Goal: Task Accomplishment & Management: Use online tool/utility

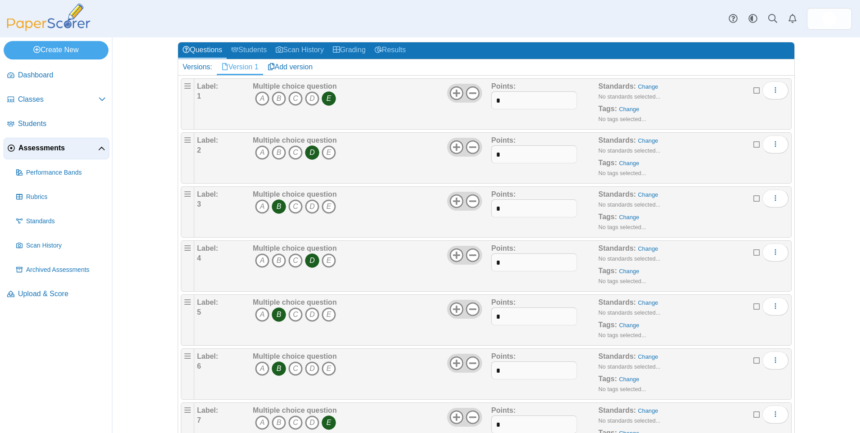
scroll to position [90, 0]
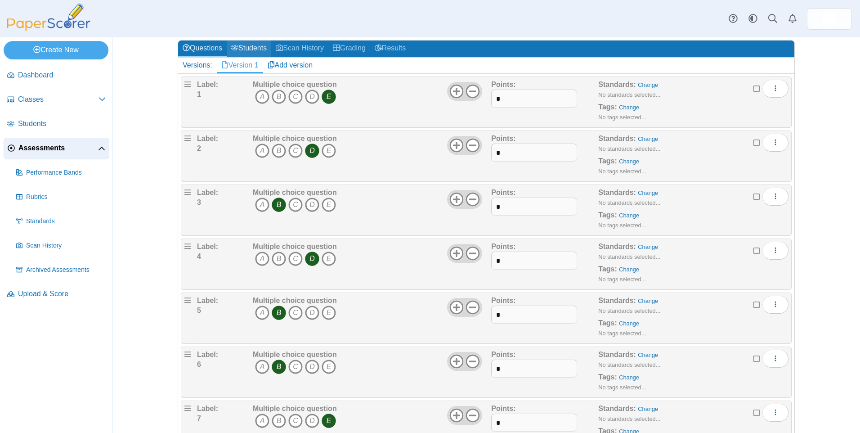
click at [255, 41] on link "Students" at bounding box center [249, 48] width 45 height 17
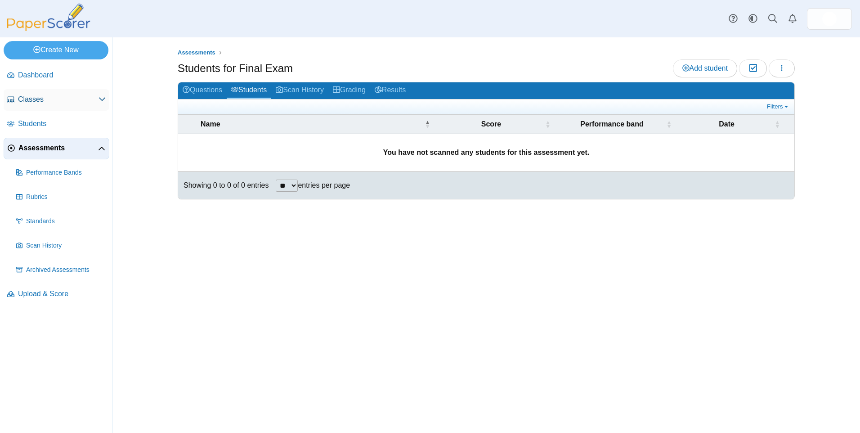
click at [32, 97] on span "Classes" at bounding box center [58, 99] width 81 height 10
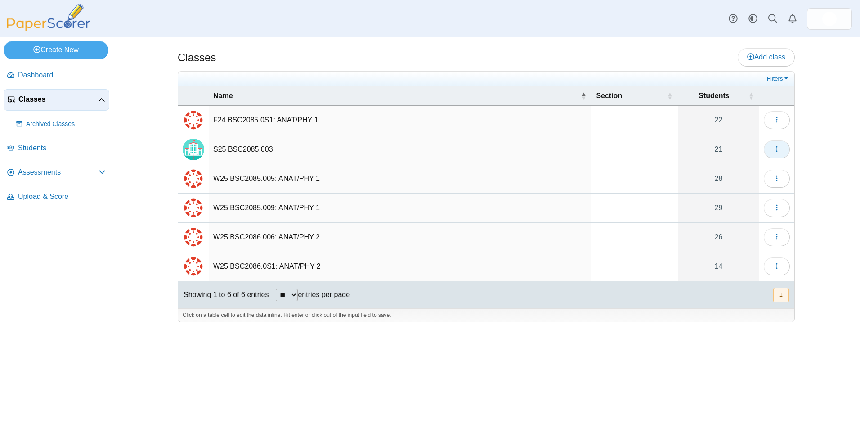
click at [775, 152] on icon "button" at bounding box center [776, 148] width 7 height 7
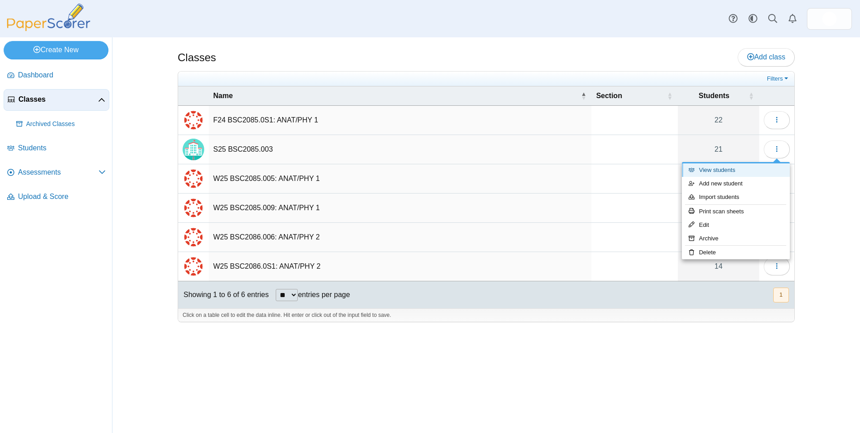
click at [712, 170] on link "View students" at bounding box center [736, 169] width 108 height 13
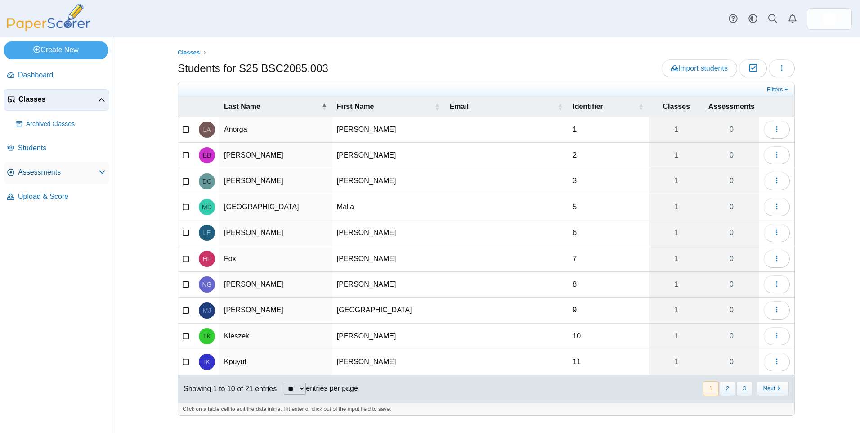
click at [40, 172] on span "Assessments" at bounding box center [58, 172] width 81 height 10
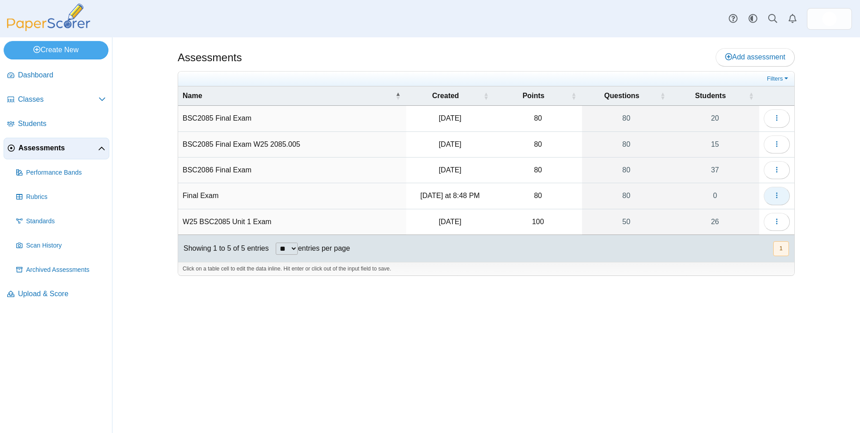
click at [774, 197] on icon "button" at bounding box center [776, 195] width 7 height 7
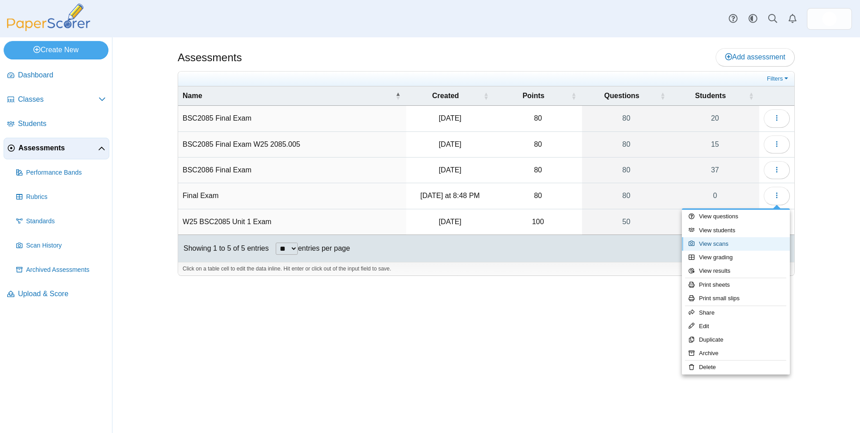
click at [718, 241] on link "View scans" at bounding box center [736, 243] width 108 height 13
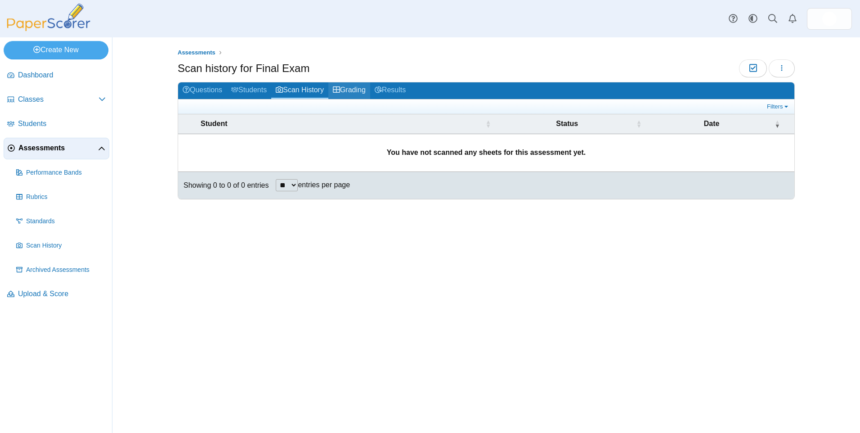
click at [358, 85] on link "Grading" at bounding box center [349, 90] width 42 height 17
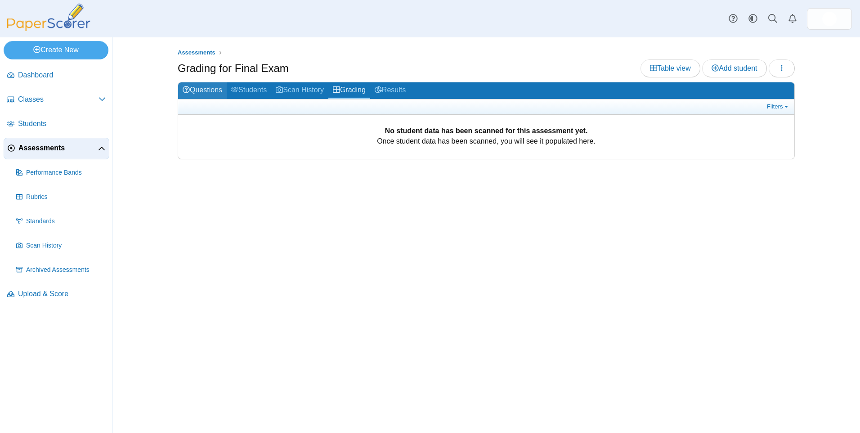
click at [209, 89] on link "Questions" at bounding box center [202, 90] width 49 height 17
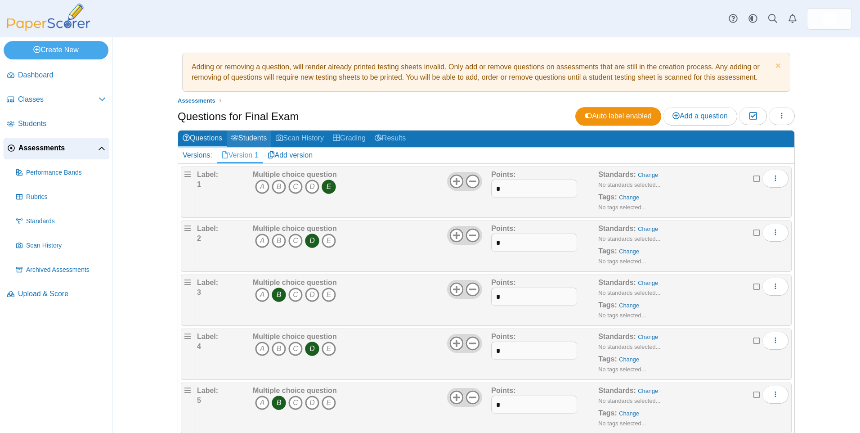
click at [257, 139] on link "Students" at bounding box center [249, 138] width 45 height 17
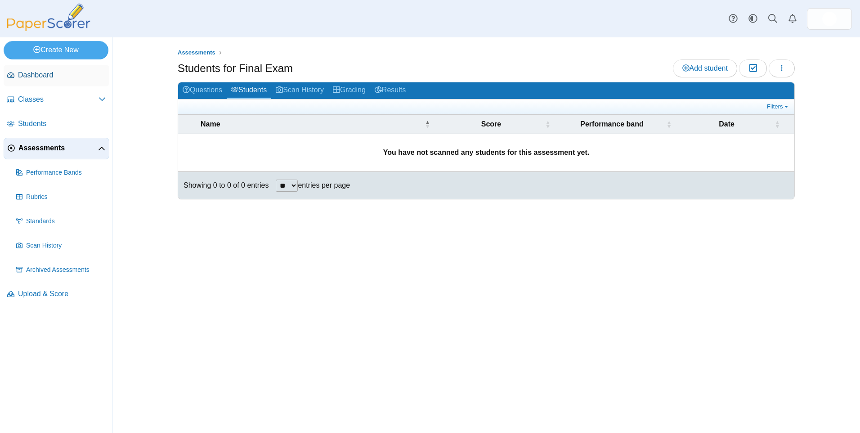
click at [39, 74] on span "Dashboard" at bounding box center [62, 75] width 88 height 10
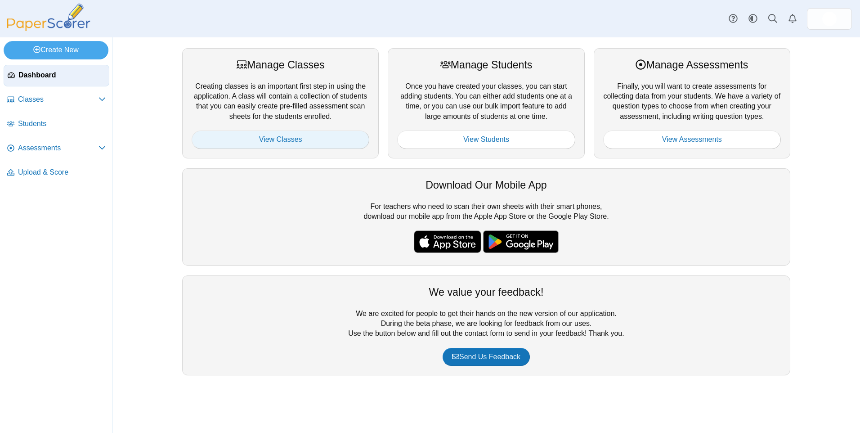
click at [271, 145] on link "View Classes" at bounding box center [281, 139] width 178 height 18
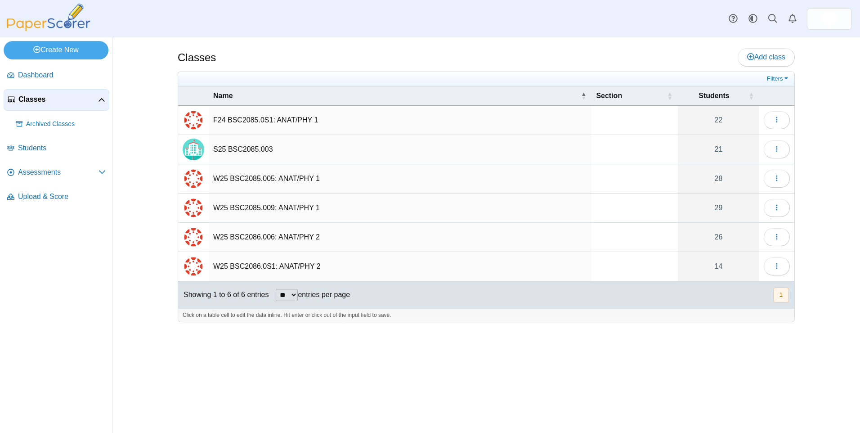
click at [256, 150] on td "S25 BSC2085.003" at bounding box center [400, 149] width 383 height 29
click at [781, 147] on button "button" at bounding box center [777, 149] width 26 height 18
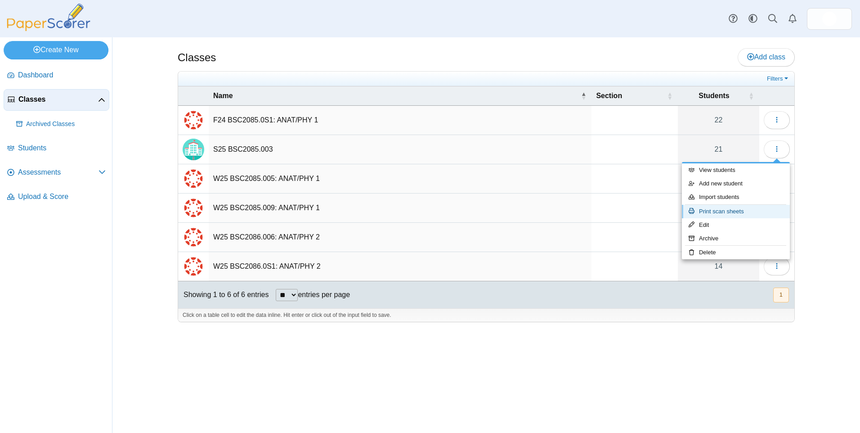
click at [715, 208] on link "Print scan sheets" at bounding box center [736, 211] width 108 height 13
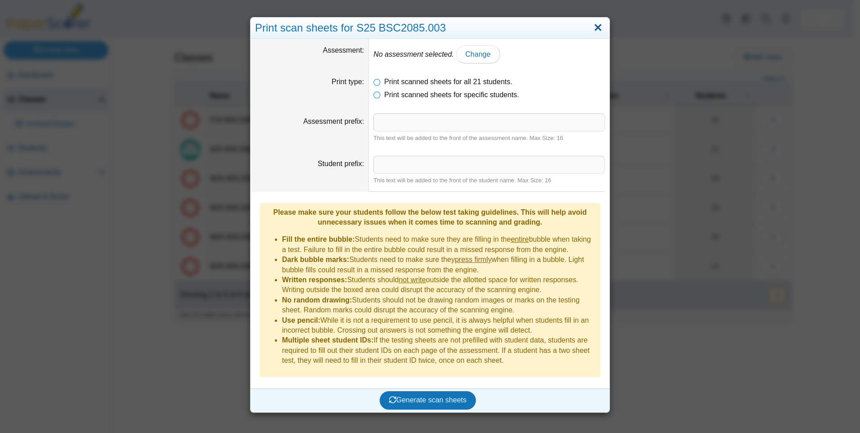
click at [598, 28] on link "Close" at bounding box center [598, 27] width 14 height 15
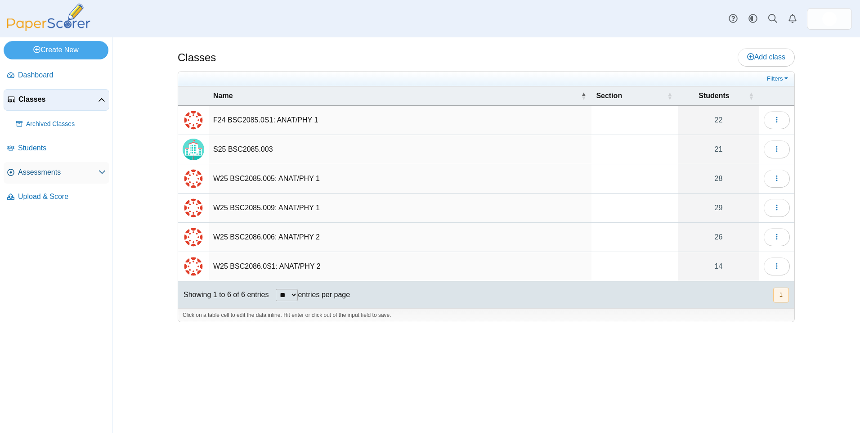
click at [33, 169] on span "Assessments" at bounding box center [58, 172] width 81 height 10
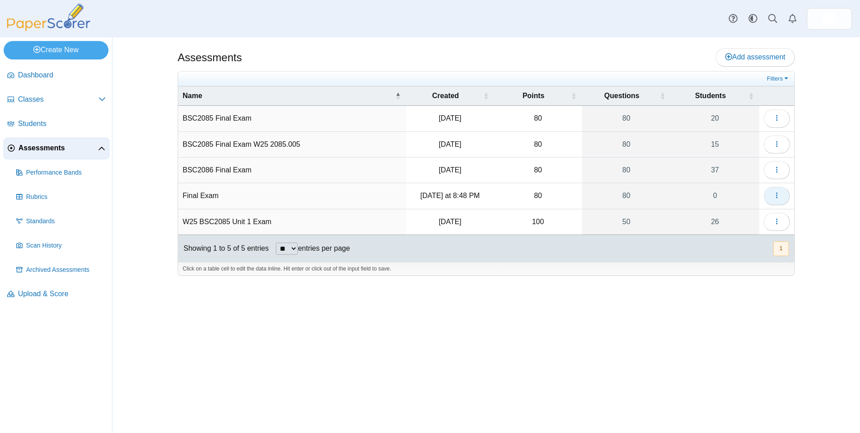
click at [774, 201] on button "button" at bounding box center [777, 196] width 26 height 18
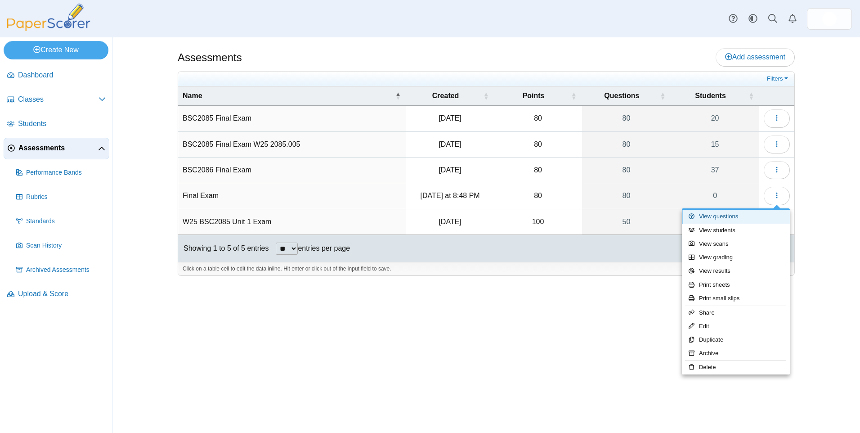
click at [707, 216] on link "View questions" at bounding box center [736, 216] width 108 height 13
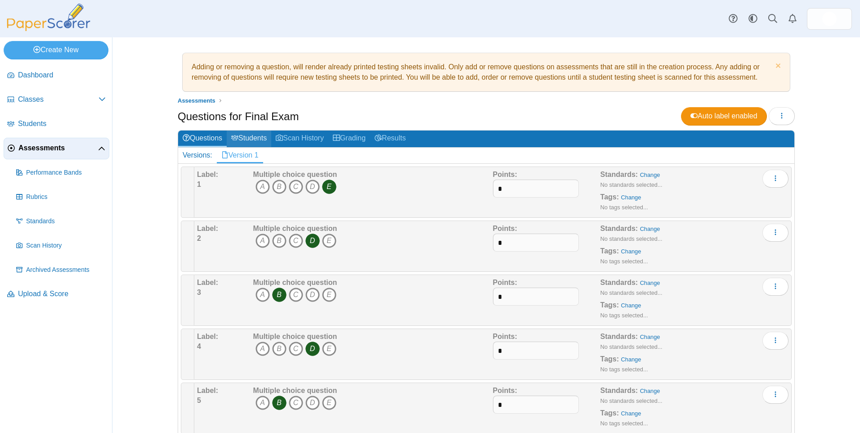
click at [243, 135] on link "Students" at bounding box center [249, 138] width 45 height 17
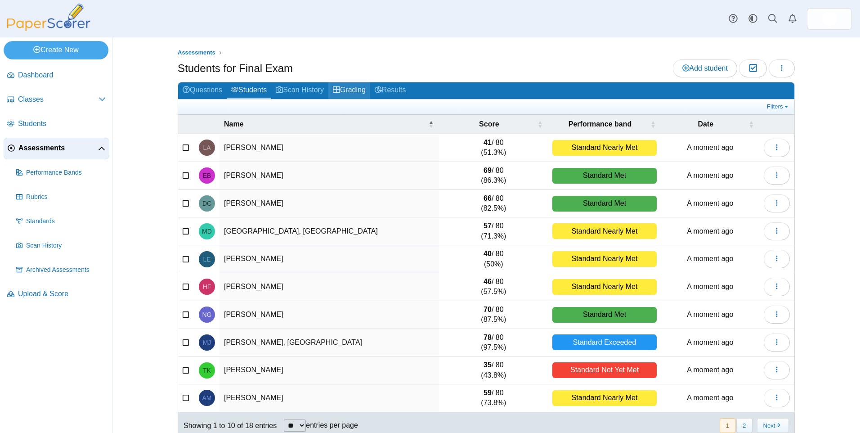
click at [354, 87] on link "Grading" at bounding box center [349, 90] width 42 height 17
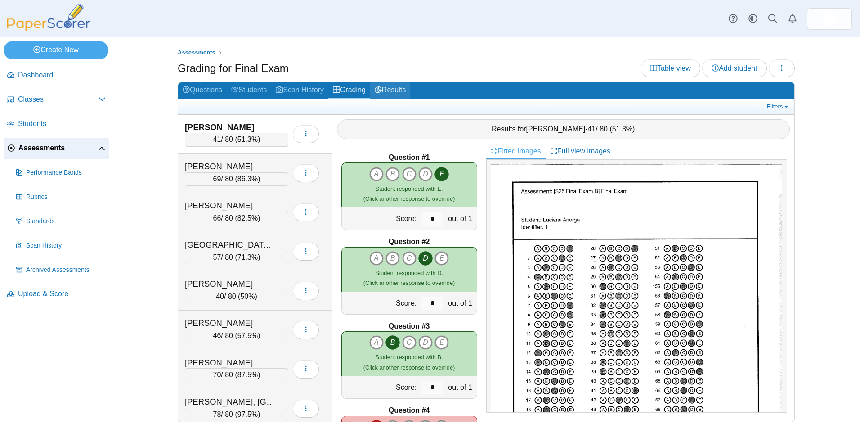
click at [395, 90] on link "Results" at bounding box center [390, 90] width 40 height 17
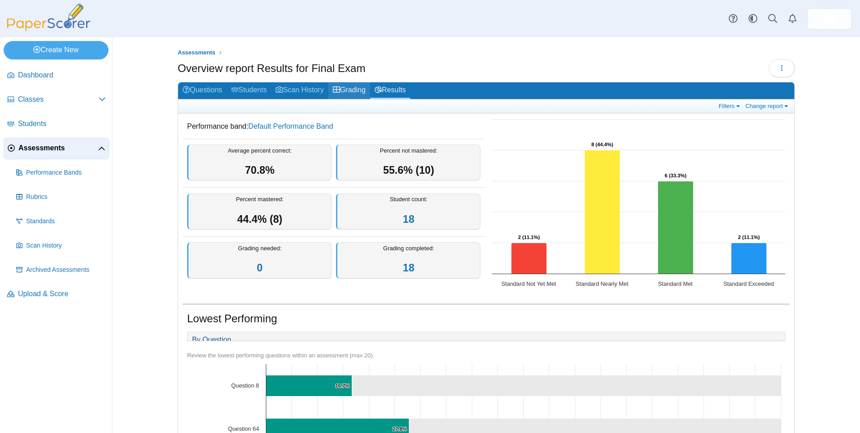
click at [350, 89] on link "Grading" at bounding box center [349, 90] width 42 height 17
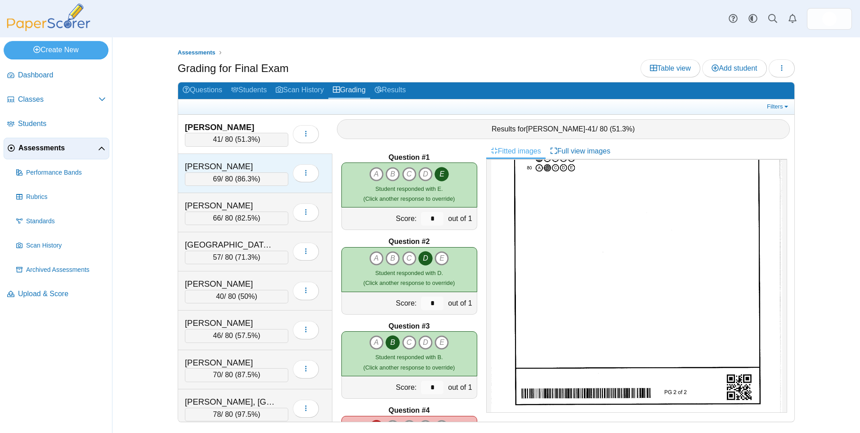
click at [274, 180] on div "69 / 80 ( 86.3% )" at bounding box center [236, 178] width 103 height 13
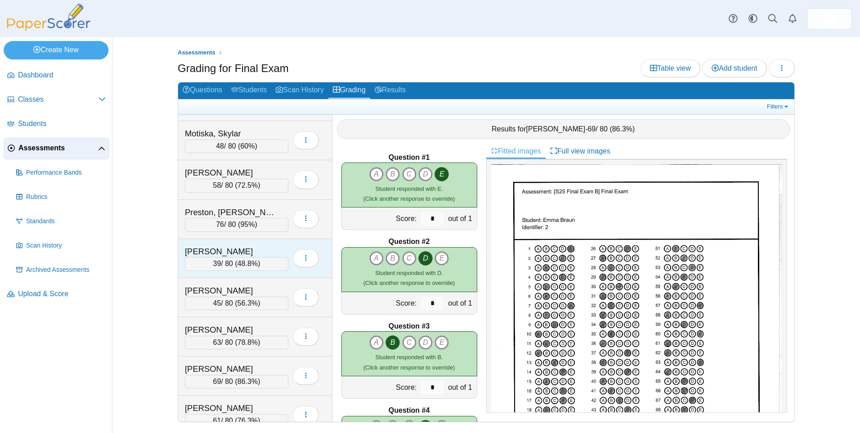
scroll to position [398, 0]
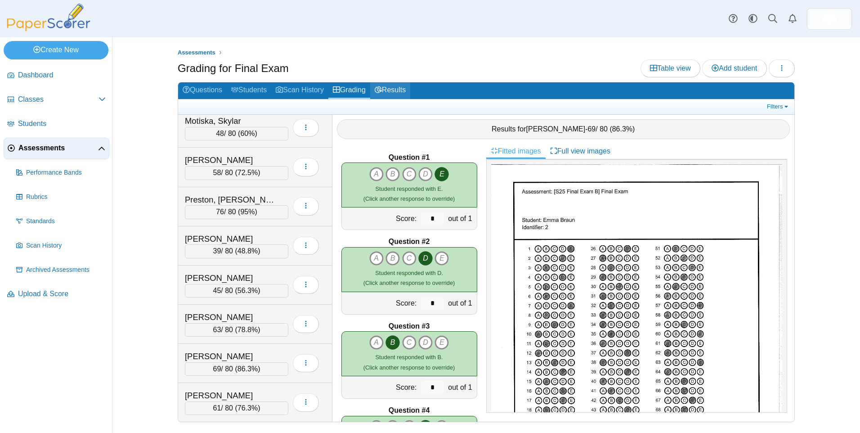
click at [398, 90] on link "Results" at bounding box center [390, 90] width 40 height 17
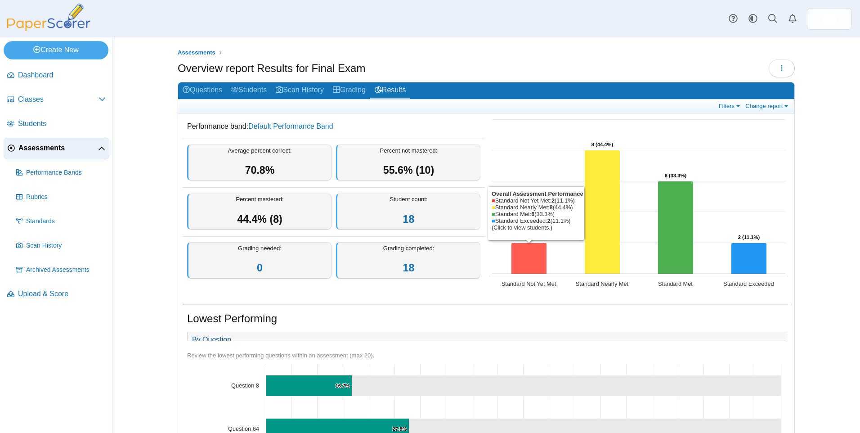
click at [526, 254] on icon "Standard Not Yet Met, 2. Overall Assessment Performance." at bounding box center [530, 258] width 36 height 31
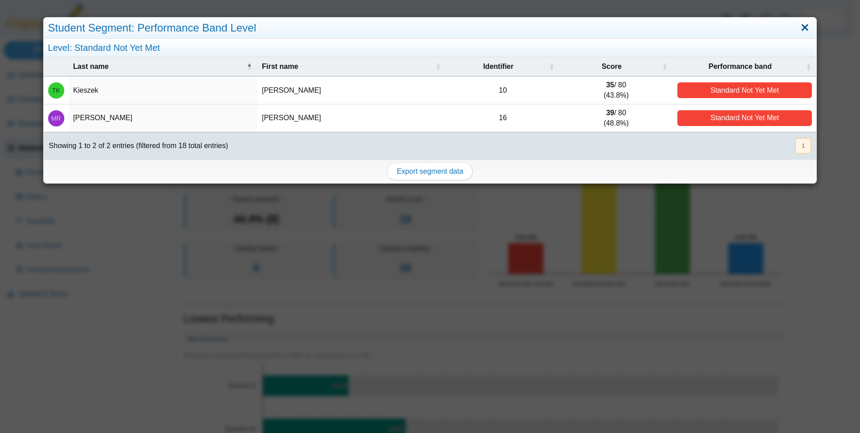
click at [799, 26] on link "Close" at bounding box center [806, 27] width 14 height 15
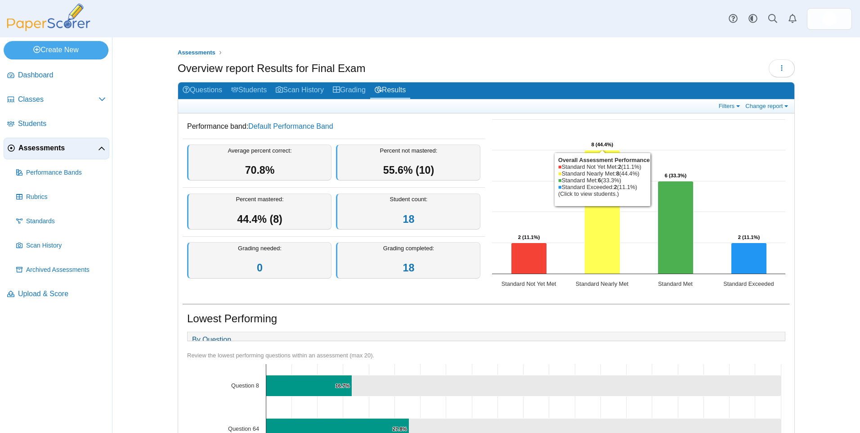
click at [600, 224] on icon "Standard Nearly Met, 8. Overall Assessment Performance." at bounding box center [603, 212] width 36 height 124
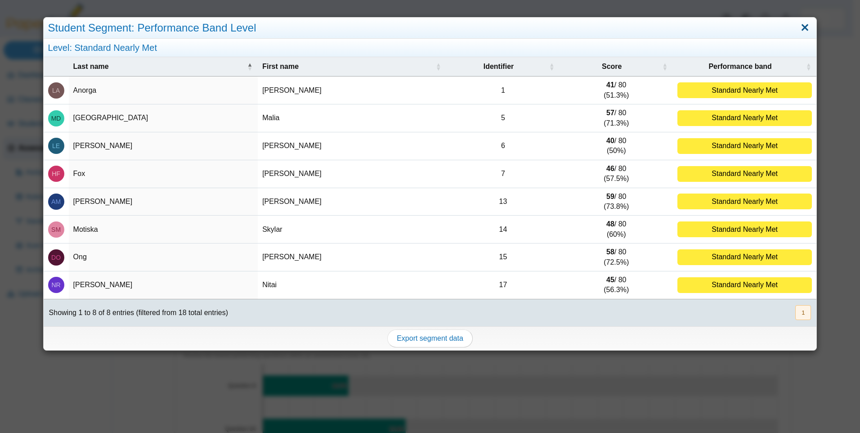
click at [803, 26] on link "Close" at bounding box center [806, 27] width 14 height 15
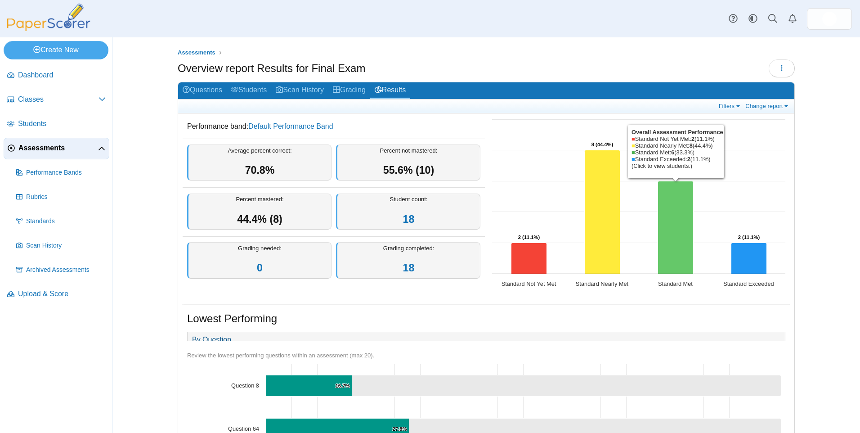
click at [671, 221] on icon "Standard Met, 6. Overall Assessment Performance." at bounding box center [676, 227] width 36 height 93
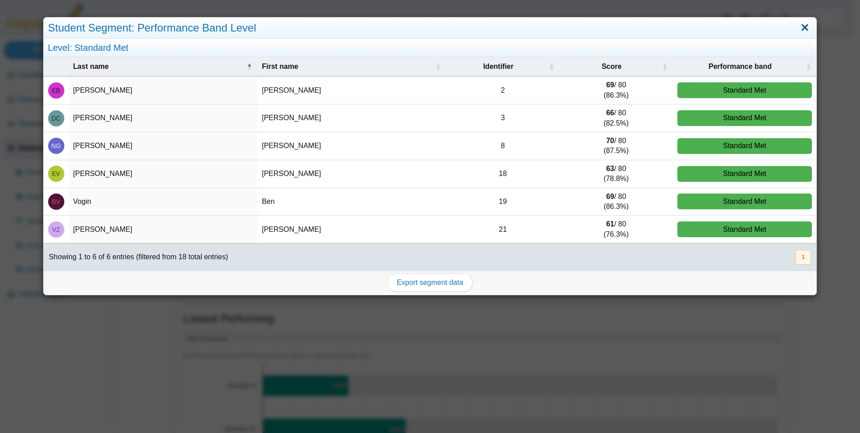
click at [799, 26] on link "Close" at bounding box center [806, 27] width 14 height 15
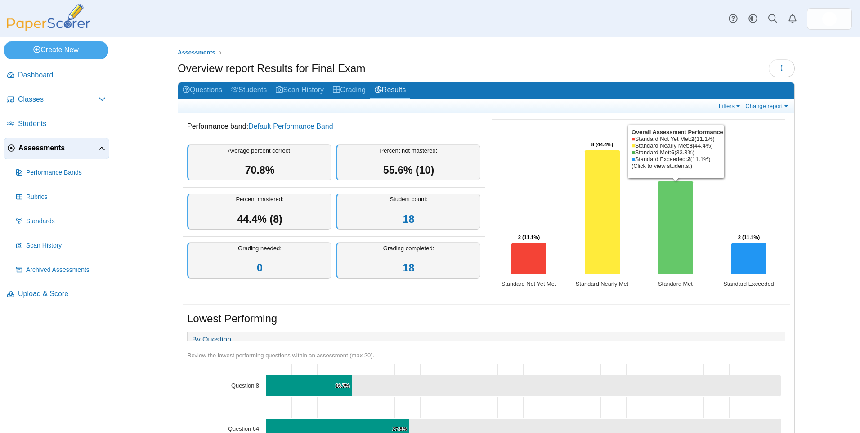
click at [671, 248] on icon "Standard Met, 6. Overall Assessment Performance." at bounding box center [676, 227] width 36 height 93
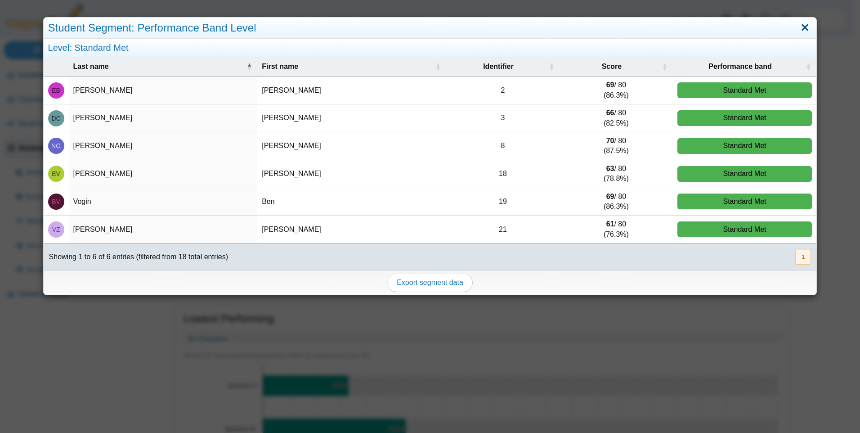
click at [800, 31] on link "Close" at bounding box center [806, 27] width 14 height 15
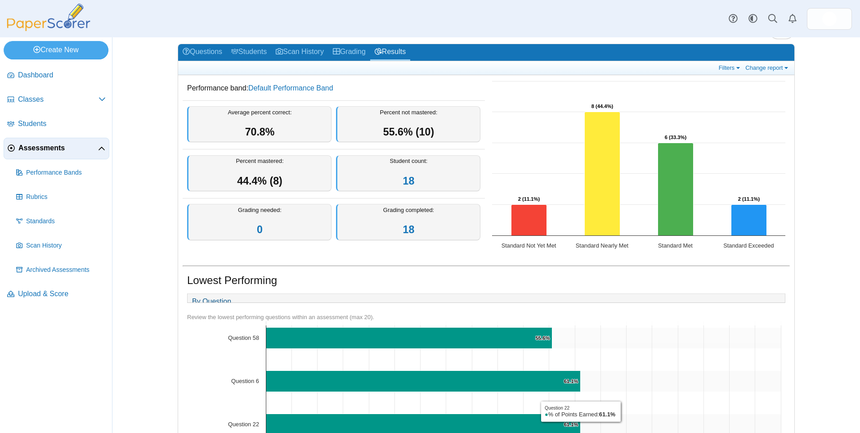
scroll to position [720, 0]
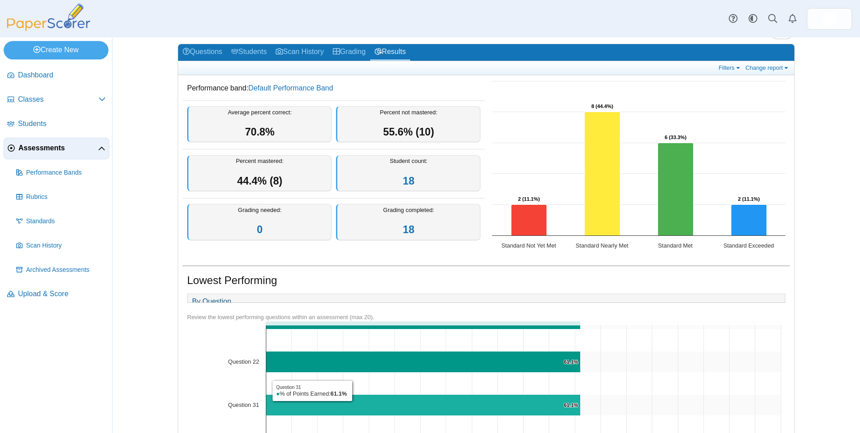
click at [309, 410] on icon "Question 31, 61.1%. % of Points Earned." at bounding box center [423, 404] width 315 height 21
click at [466, 410] on icon "Question 31, 61.1%. % of Points Earned." at bounding box center [423, 404] width 315 height 21
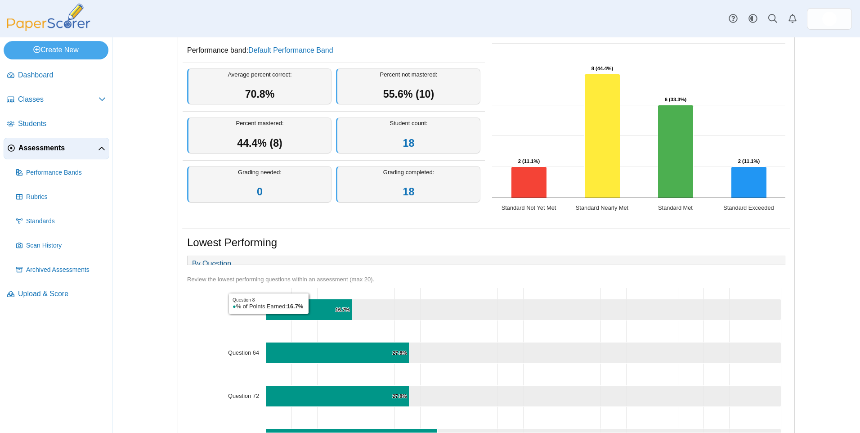
scroll to position [0, 0]
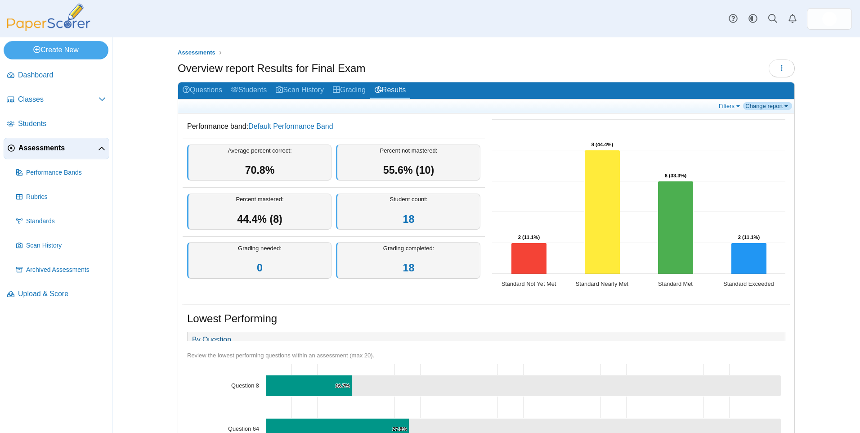
click at [779, 106] on link "Change report" at bounding box center [767, 106] width 49 height 8
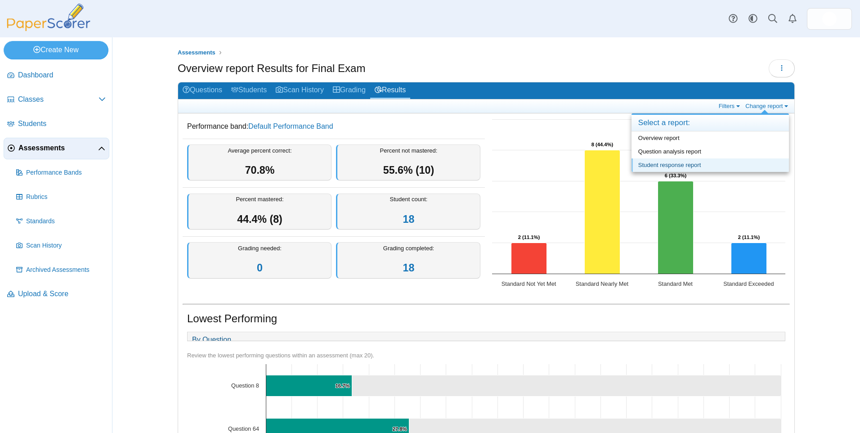
click at [665, 169] on link "Student response report" at bounding box center [710, 164] width 157 height 13
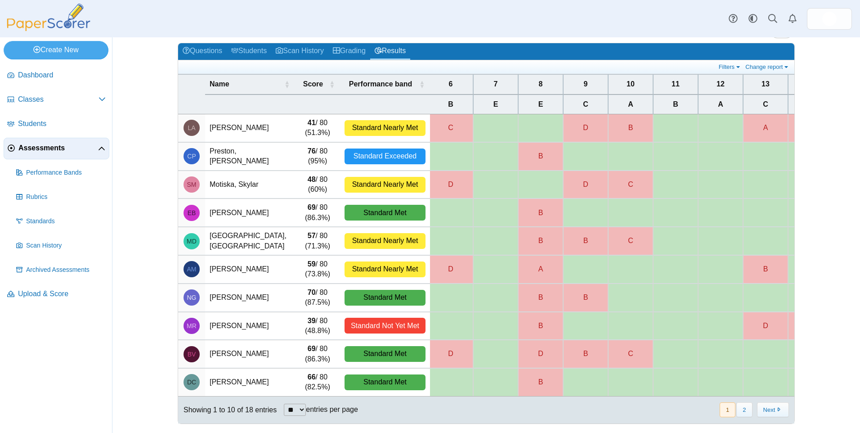
scroll to position [0, 253]
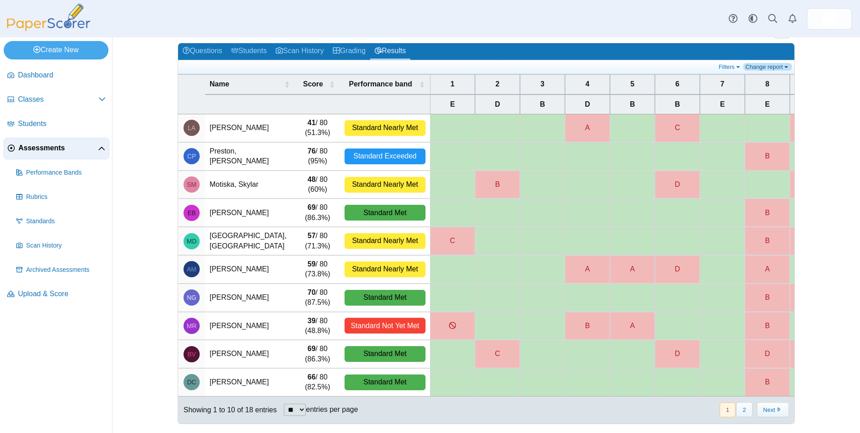
click at [773, 63] on link "Change report" at bounding box center [767, 67] width 49 height 8
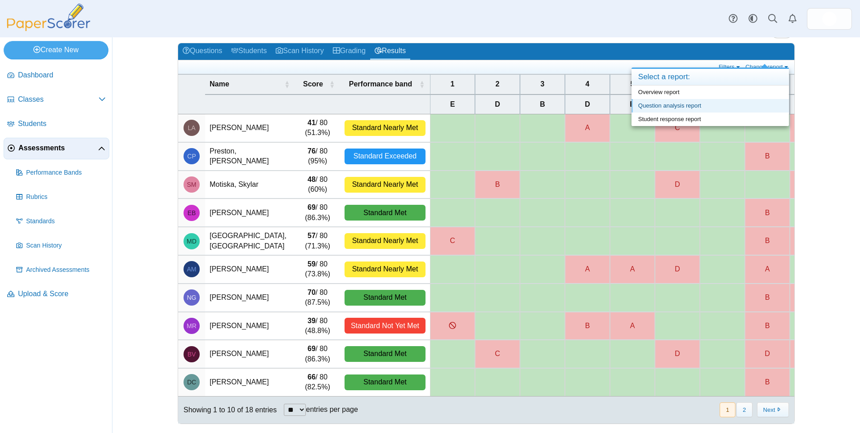
click at [678, 108] on link "Question analysis report" at bounding box center [710, 105] width 157 height 13
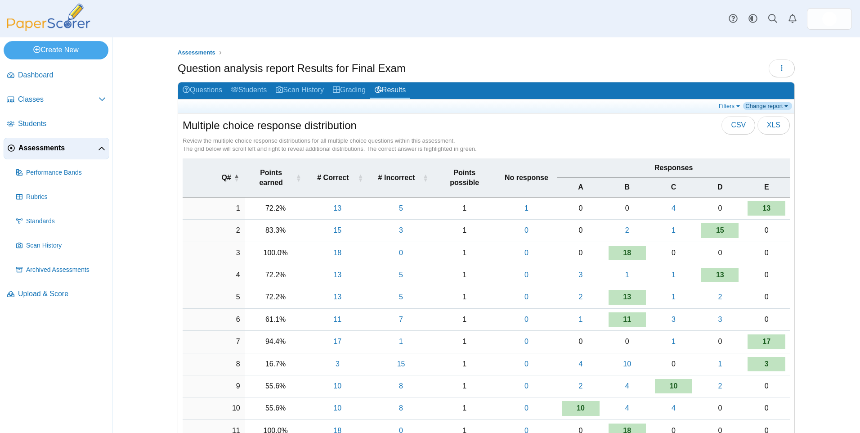
click at [774, 106] on link "Change report" at bounding box center [767, 106] width 49 height 8
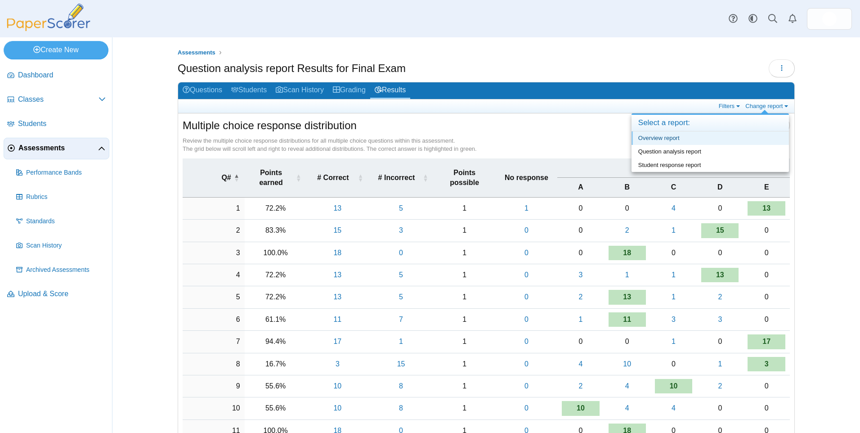
click at [655, 136] on link "Overview report" at bounding box center [710, 137] width 157 height 13
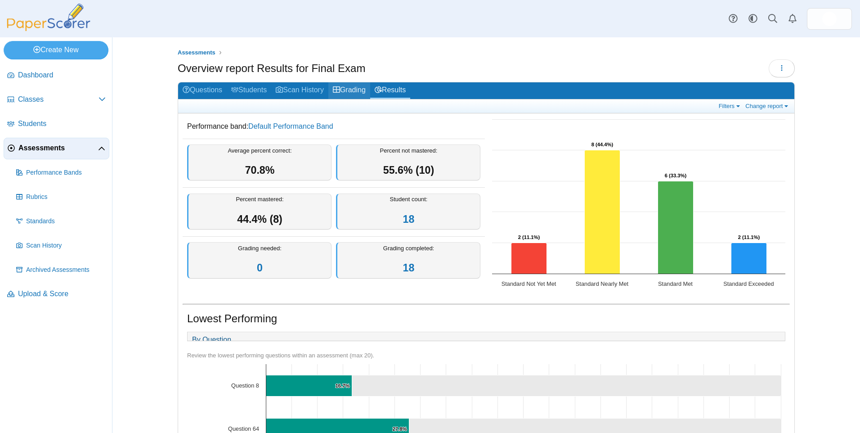
click at [340, 88] on icon at bounding box center [336, 89] width 7 height 7
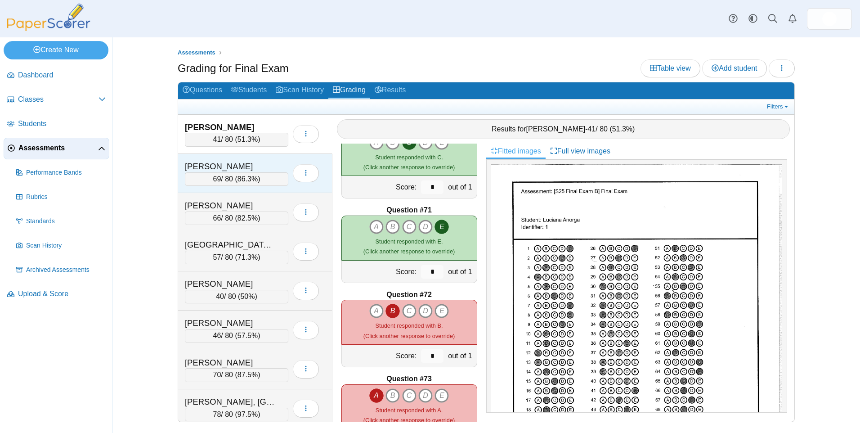
click at [262, 162] on div "Braun, Emma" at bounding box center [230, 167] width 90 height 12
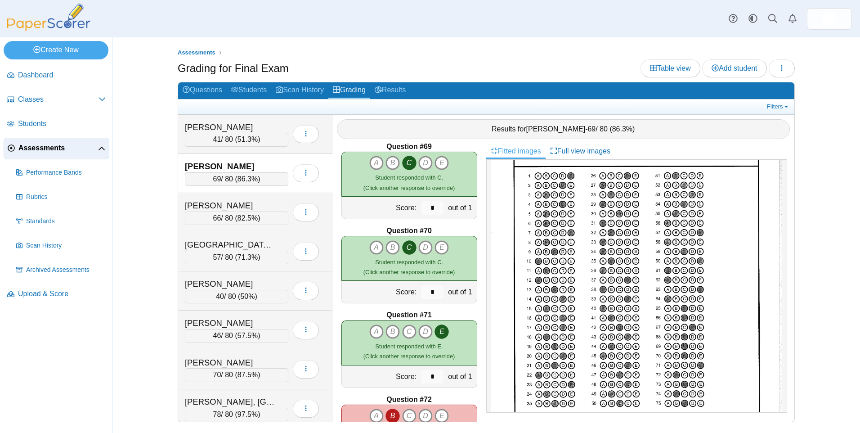
scroll to position [5970, 0]
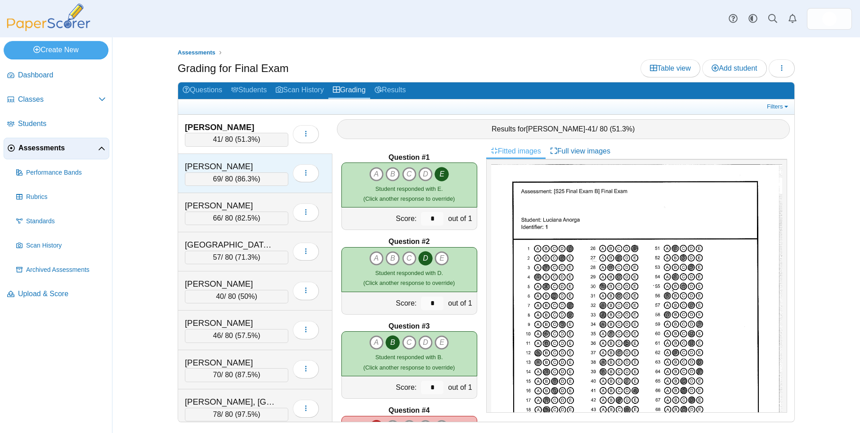
click at [274, 182] on div "69 / 80 ( 86.3% )" at bounding box center [236, 178] width 103 height 13
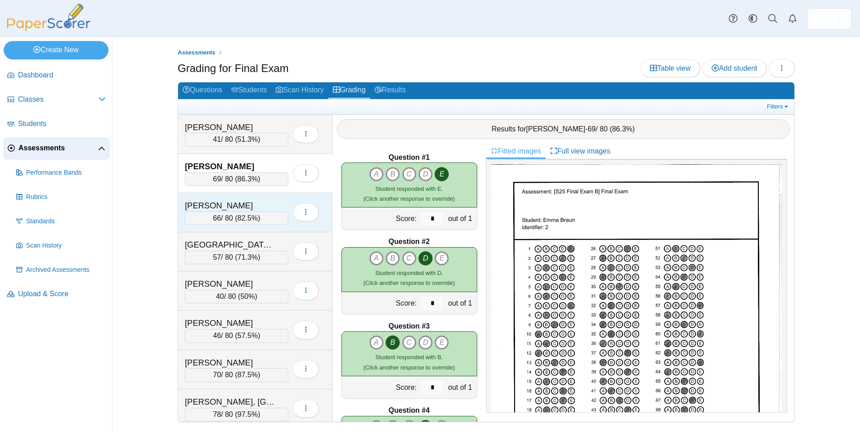
click at [234, 213] on div "66 / 80 ( 82.5% )" at bounding box center [236, 217] width 103 height 13
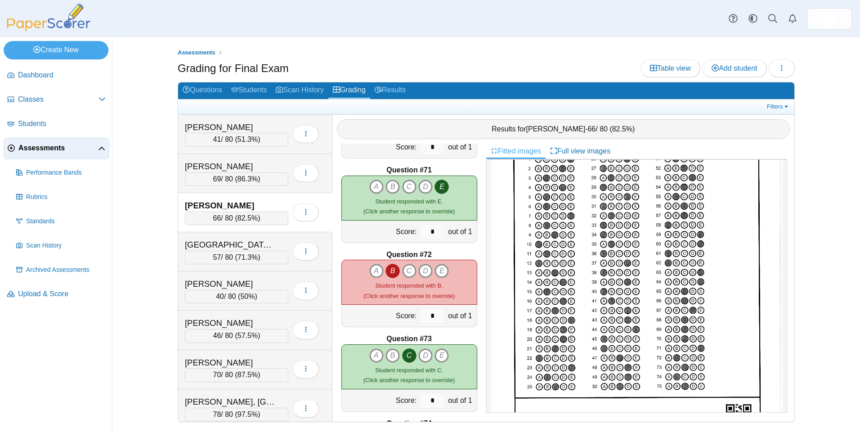
scroll to position [5895, 0]
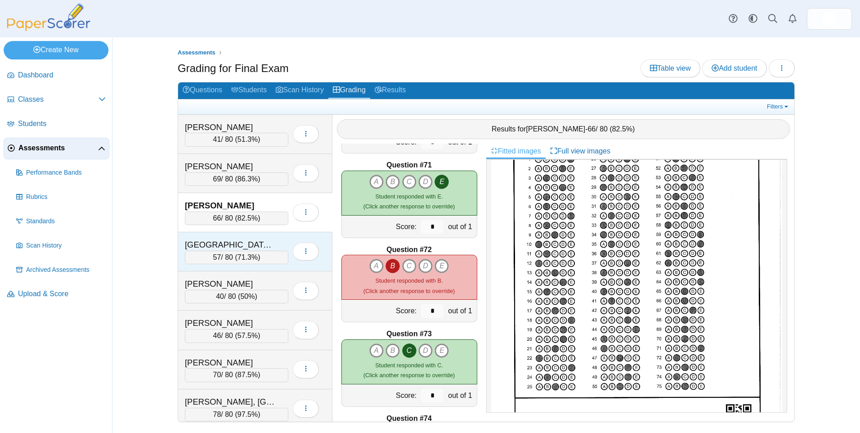
click at [285, 249] on div "Dallas, Malia" at bounding box center [236, 245] width 103 height 12
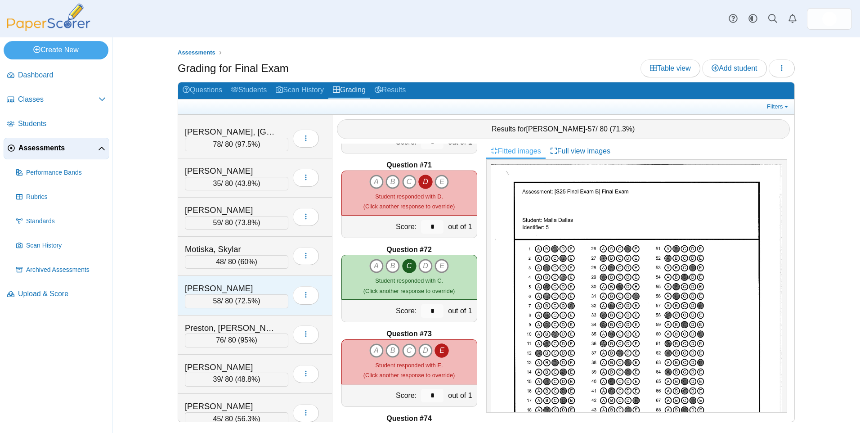
scroll to position [315, 0]
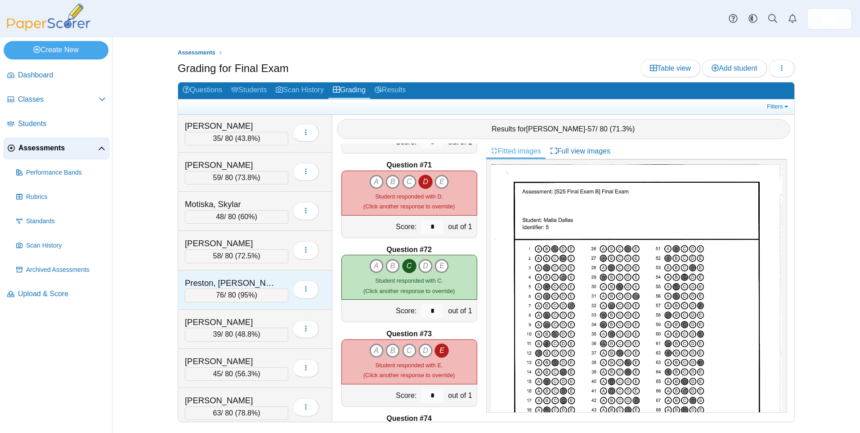
click at [269, 283] on div "Preston, Crall" at bounding box center [230, 283] width 90 height 12
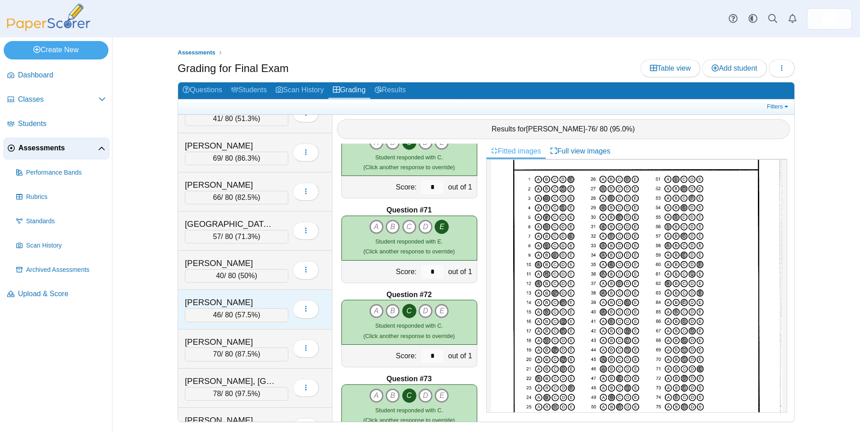
scroll to position [0, 0]
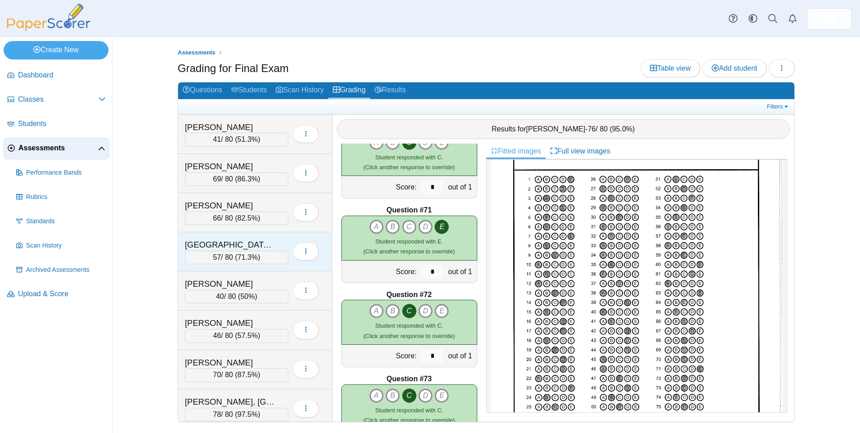
click at [259, 251] on div "57 / 80 ( 71.3% )" at bounding box center [236, 257] width 103 height 13
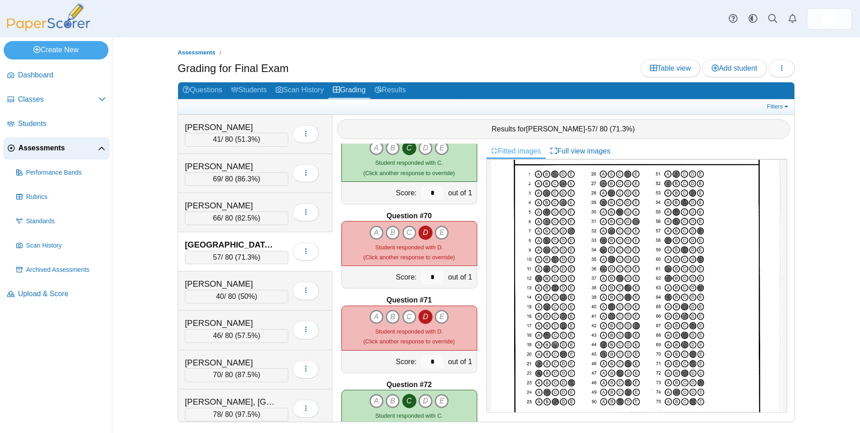
scroll to position [5850, 0]
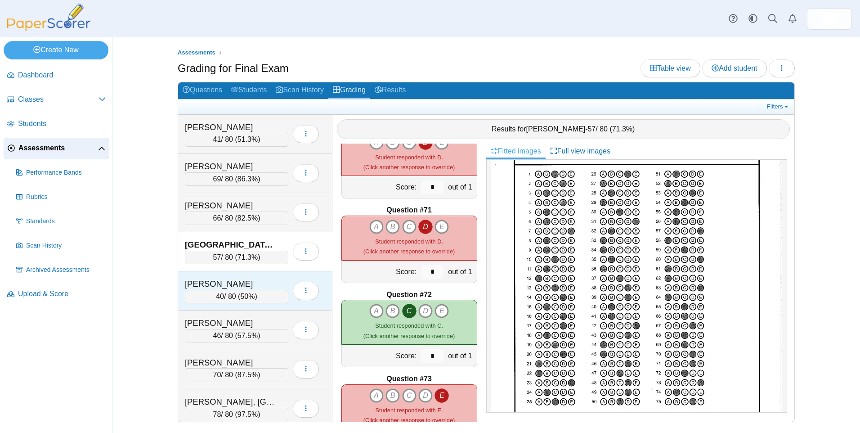
click at [277, 284] on div "Espinosa, Logan" at bounding box center [236, 284] width 103 height 12
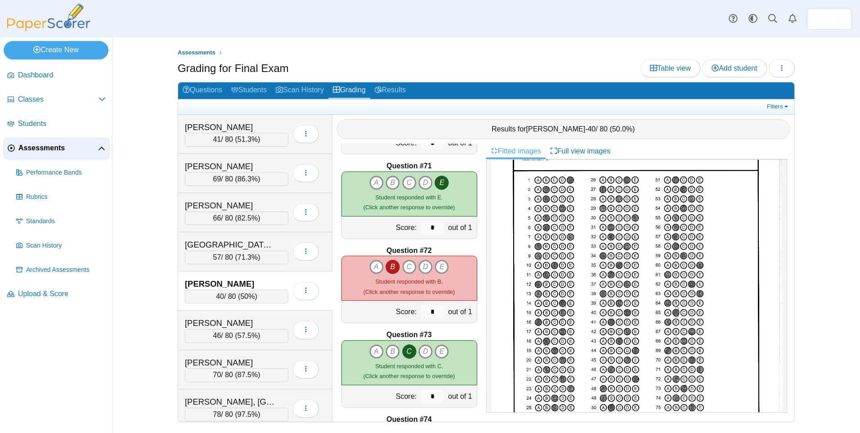
scroll to position [5895, 0]
click at [275, 333] on div "46 / 80 ( 57.5% )" at bounding box center [236, 335] width 103 height 13
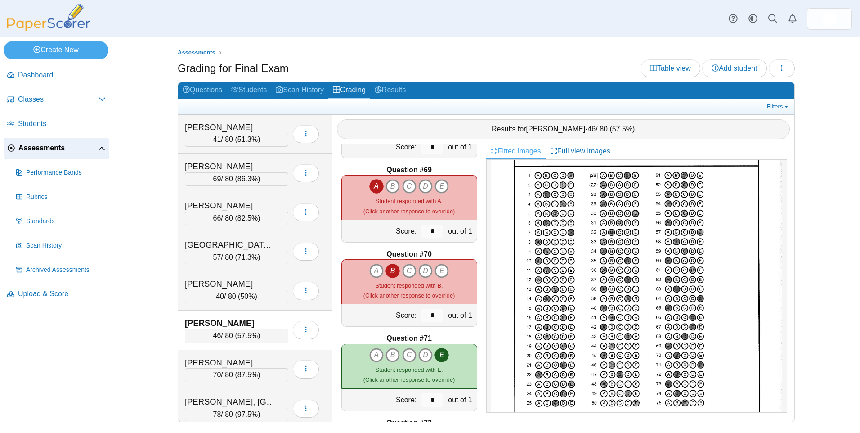
scroll to position [5850, 0]
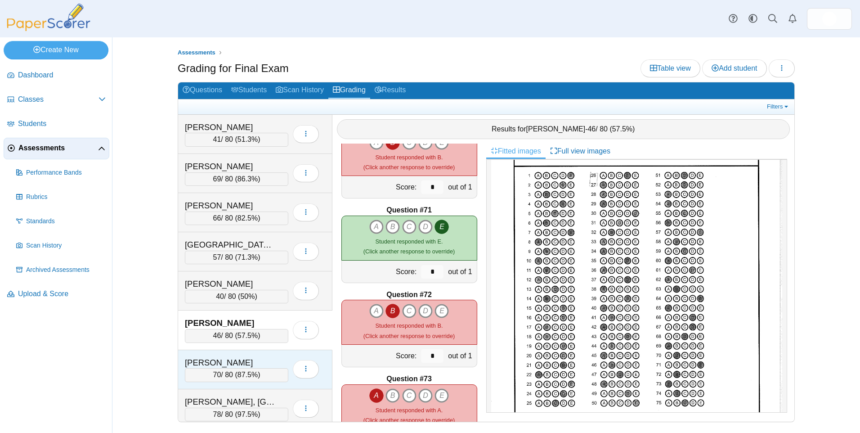
click at [254, 366] on div "Gilbert, Nathaniel" at bounding box center [230, 363] width 90 height 12
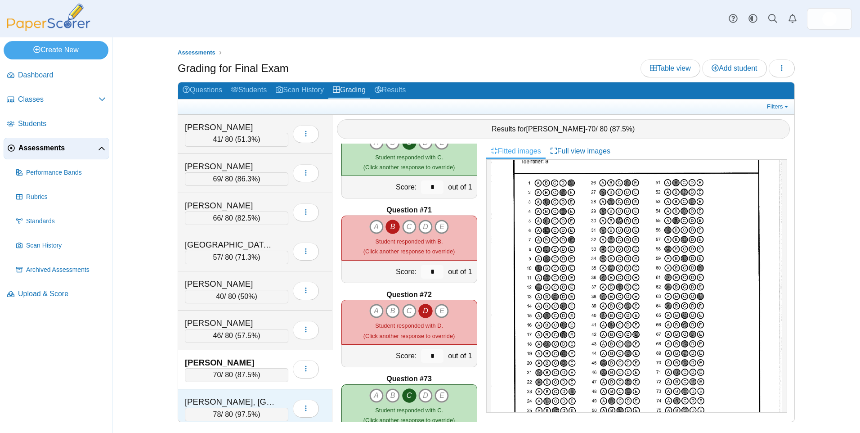
click at [243, 408] on div "78 / 80 ( 97.5% )" at bounding box center [236, 414] width 103 height 13
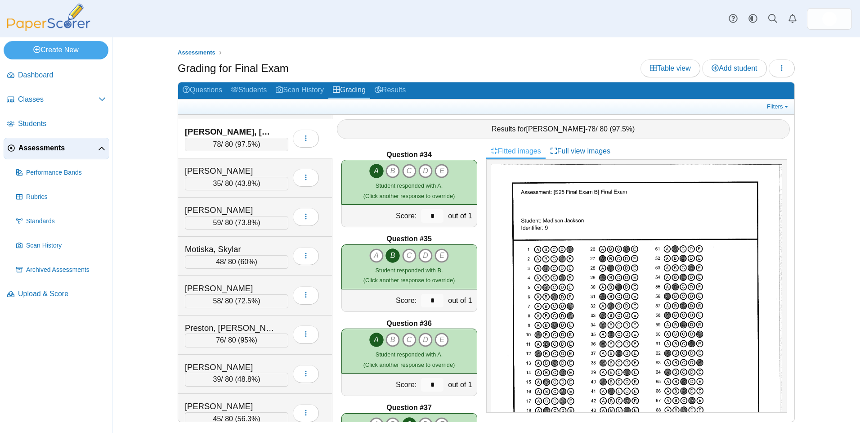
scroll to position [0, 0]
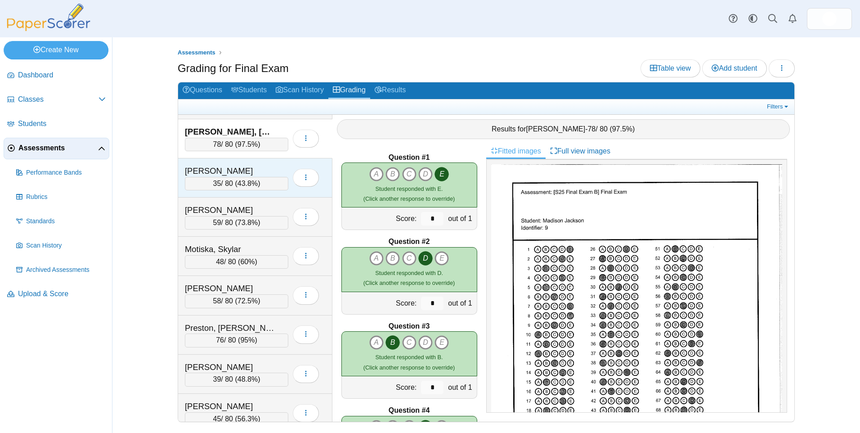
click at [249, 169] on div "Kieszek, Taylor" at bounding box center [230, 171] width 90 height 12
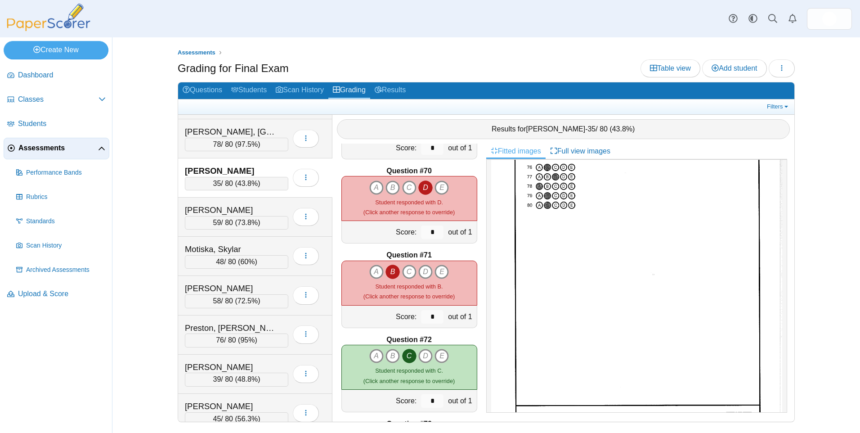
scroll to position [5940, 0]
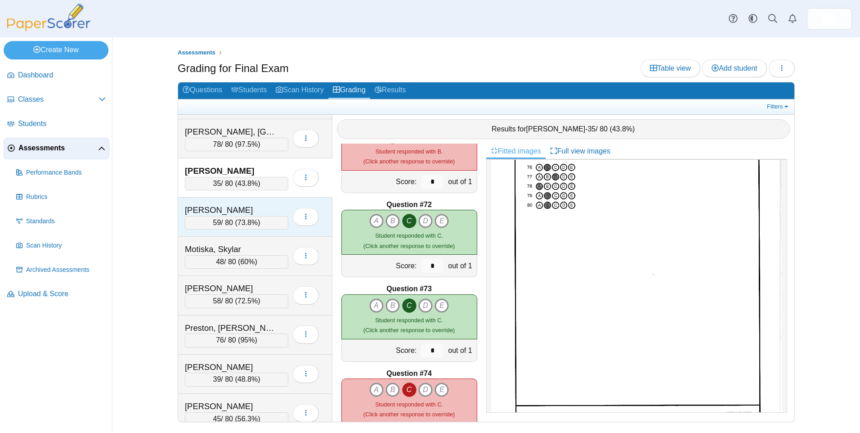
click at [281, 210] on div "Morales, Alejandra" at bounding box center [236, 210] width 103 height 12
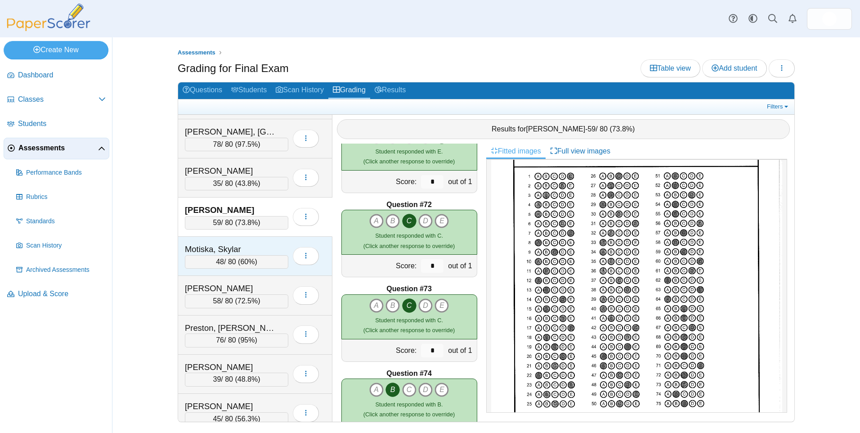
click at [274, 246] on div "Motiska, Skylar" at bounding box center [230, 249] width 90 height 12
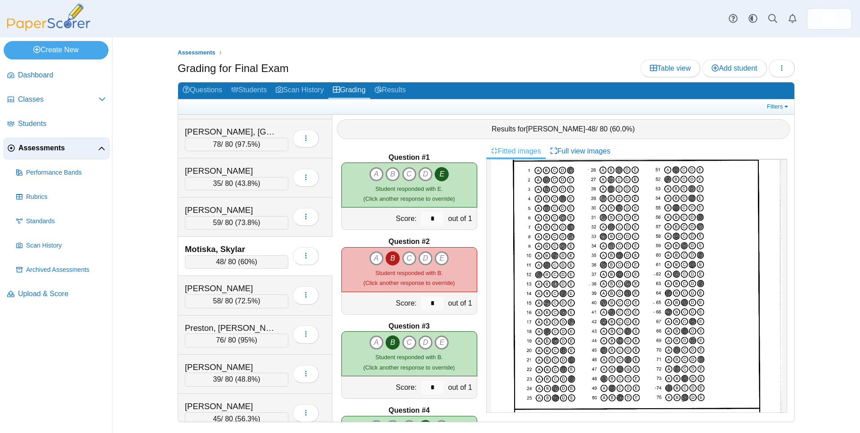
scroll to position [81, 0]
click at [787, 242] on div at bounding box center [636, 285] width 301 height 253
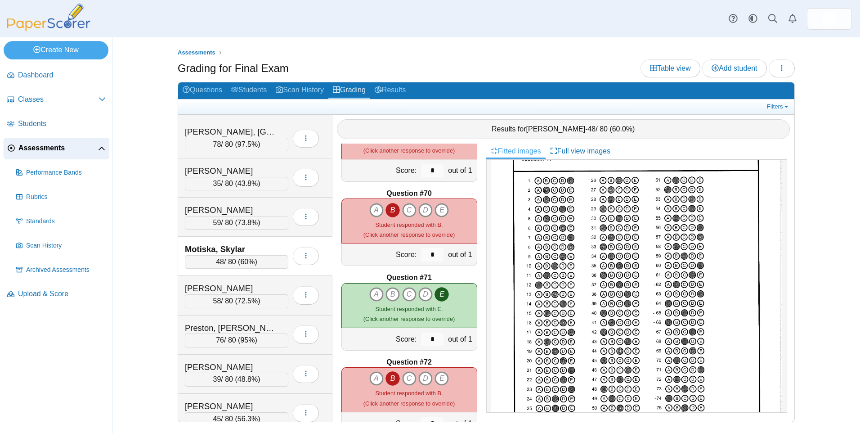
scroll to position [5850, 0]
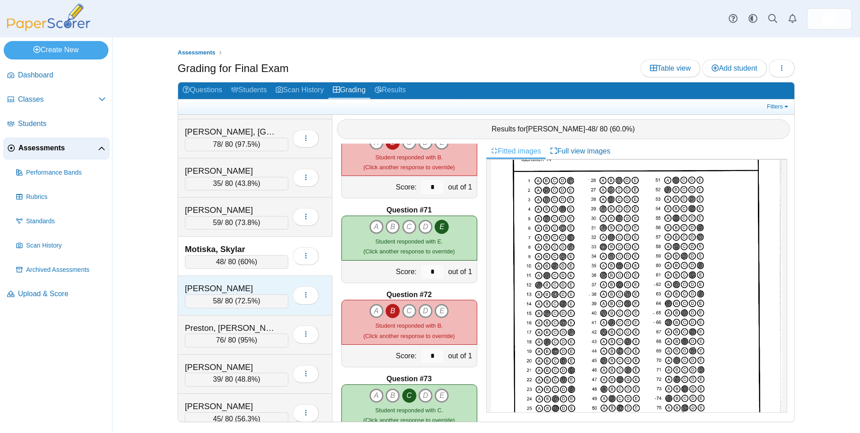
click at [264, 290] on div "Ong, Delvin" at bounding box center [230, 289] width 90 height 12
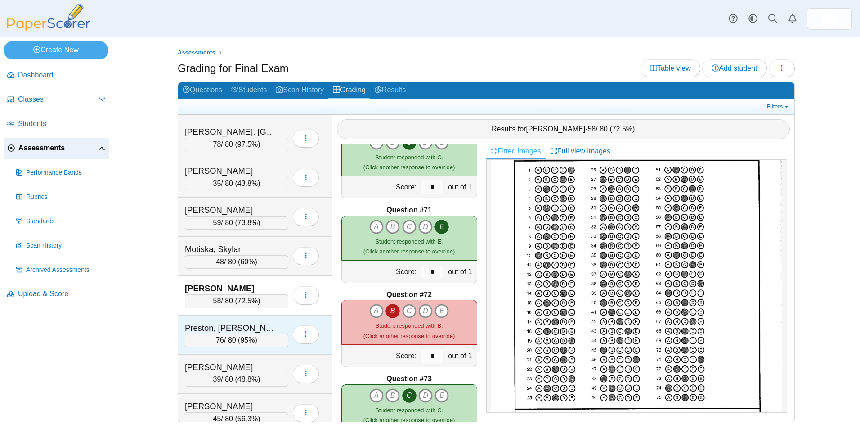
click at [281, 319] on div "Preston, Crall 76 / 80 ( 95% ) Loading…" at bounding box center [255, 334] width 154 height 39
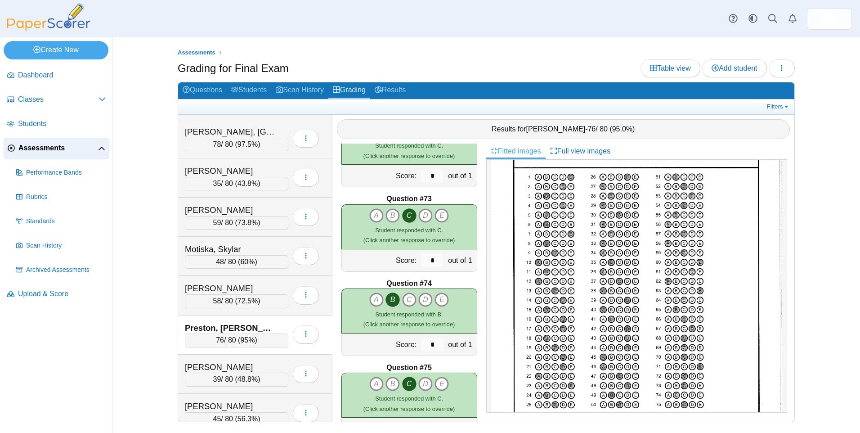
scroll to position [398, 0]
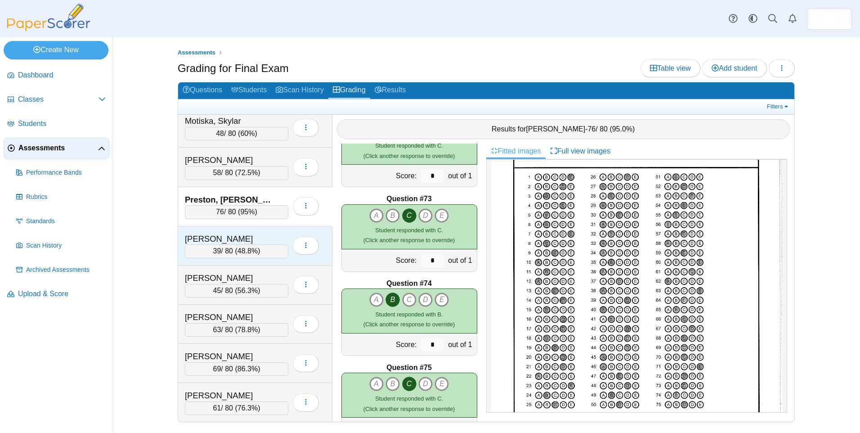
click at [265, 233] on div "Ramirez, Maria" at bounding box center [230, 239] width 90 height 12
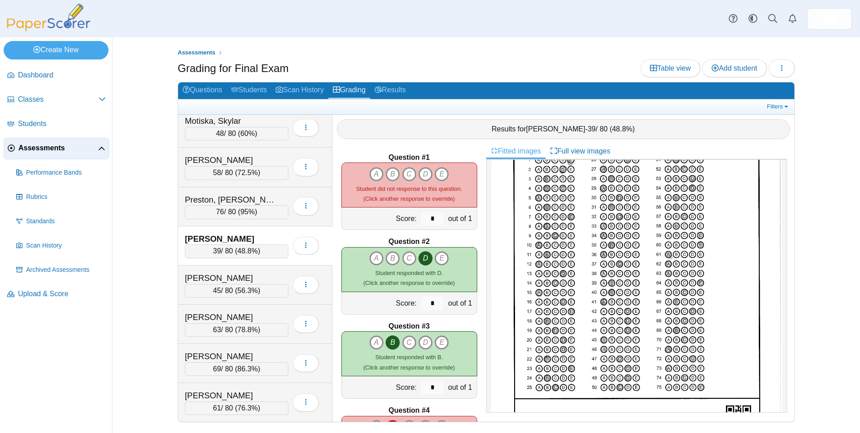
scroll to position [45, 0]
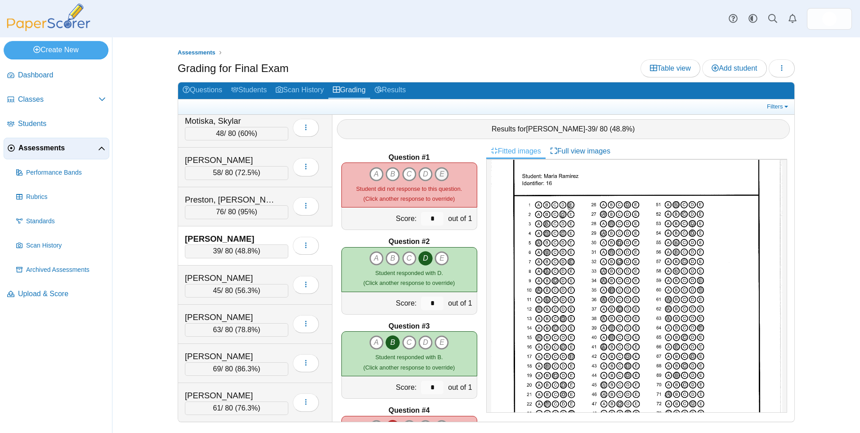
click at [437, 173] on icon "E" at bounding box center [442, 174] width 14 height 14
type input "*"
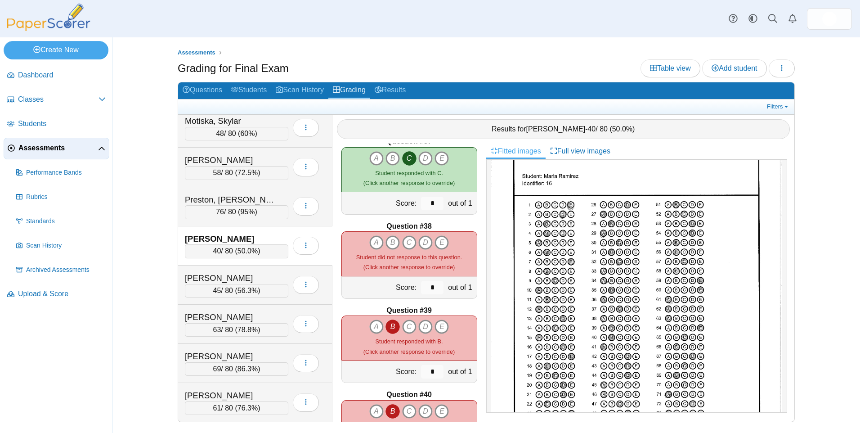
scroll to position [3060, 0]
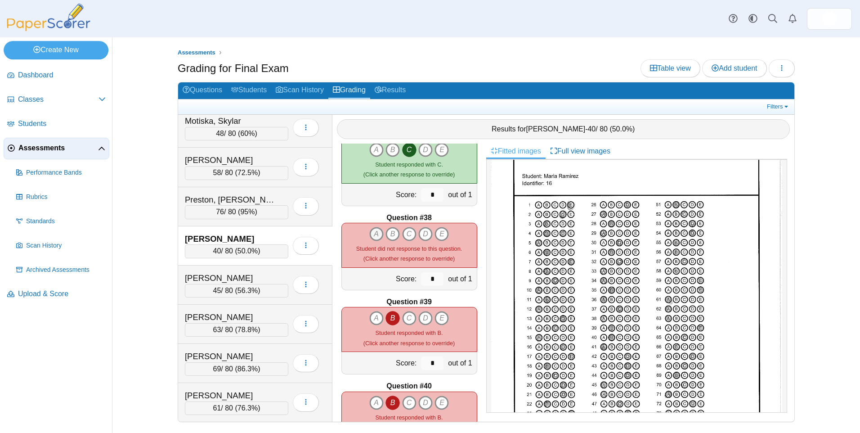
click at [373, 231] on icon "A" at bounding box center [376, 234] width 14 height 14
type input "*"
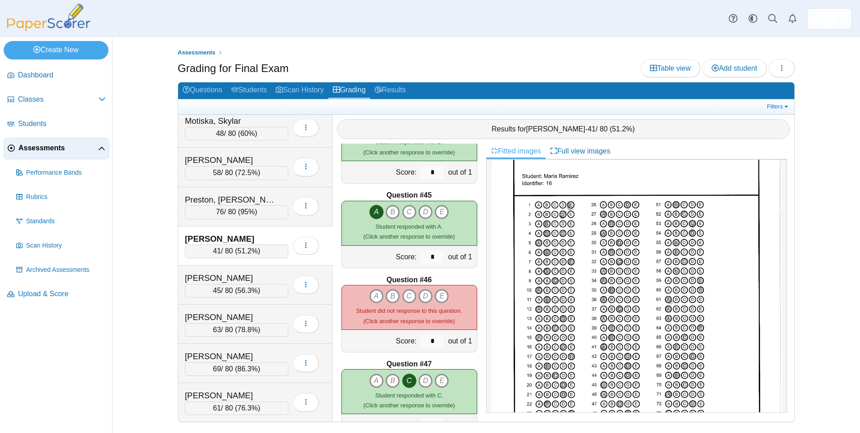
scroll to position [3735, 0]
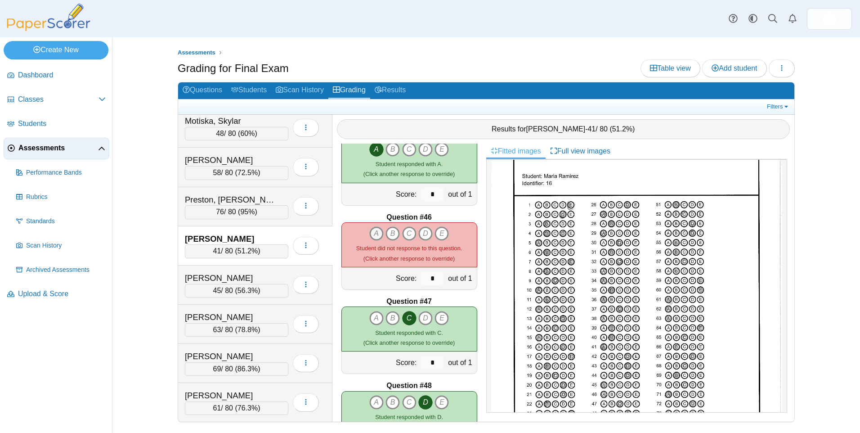
click at [372, 232] on icon "A" at bounding box center [376, 233] width 14 height 14
type input "*"
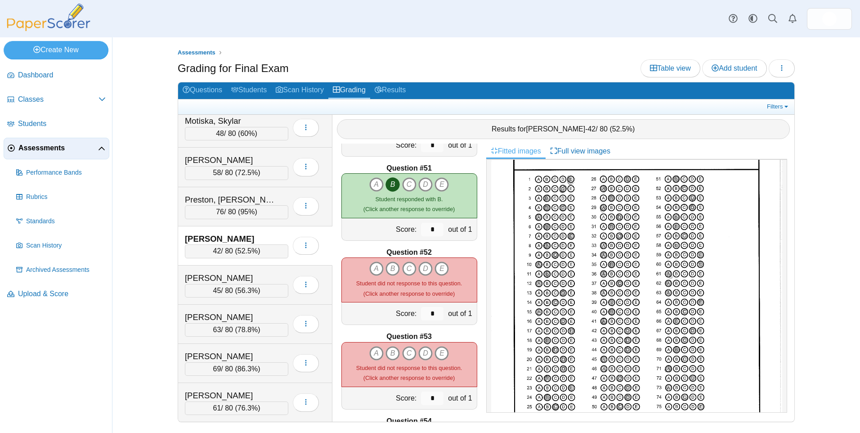
scroll to position [4230, 0]
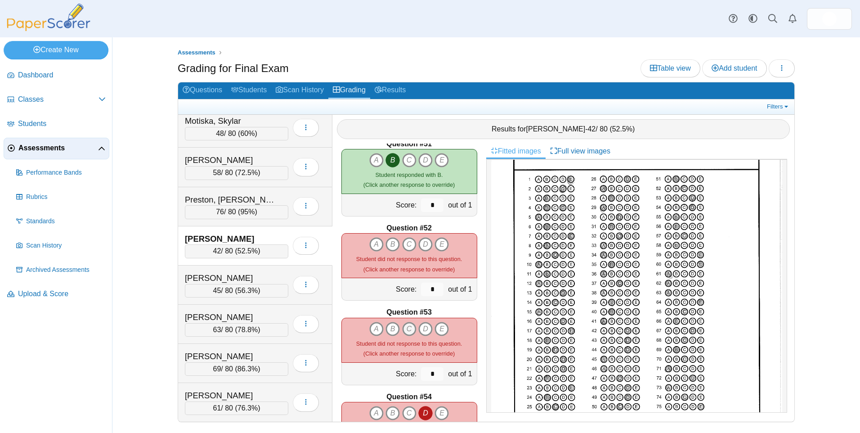
click at [406, 327] on icon "C" at bounding box center [409, 329] width 14 height 14
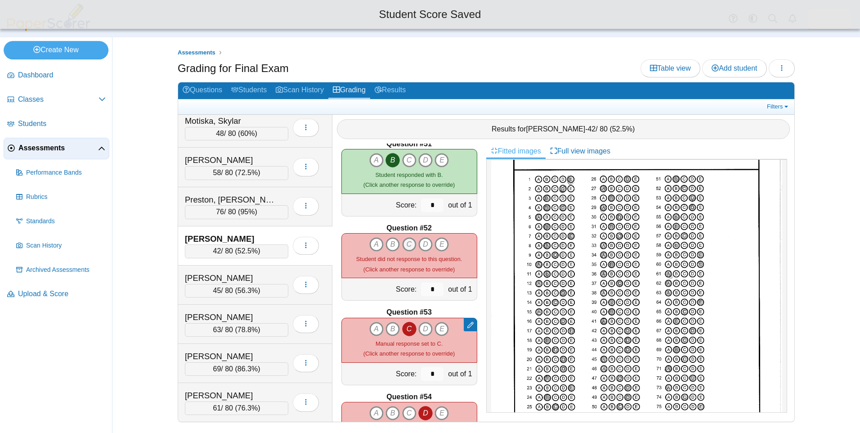
click at [405, 245] on icon "C" at bounding box center [409, 244] width 14 height 14
type input "*"
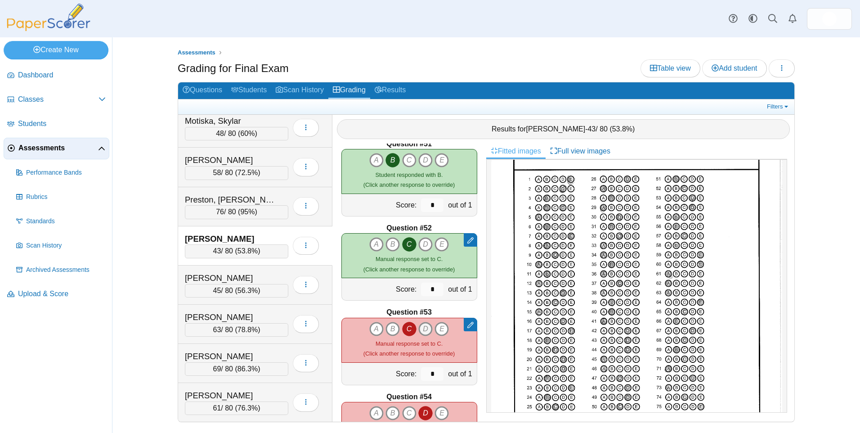
click at [419, 328] on icon "D" at bounding box center [425, 329] width 14 height 14
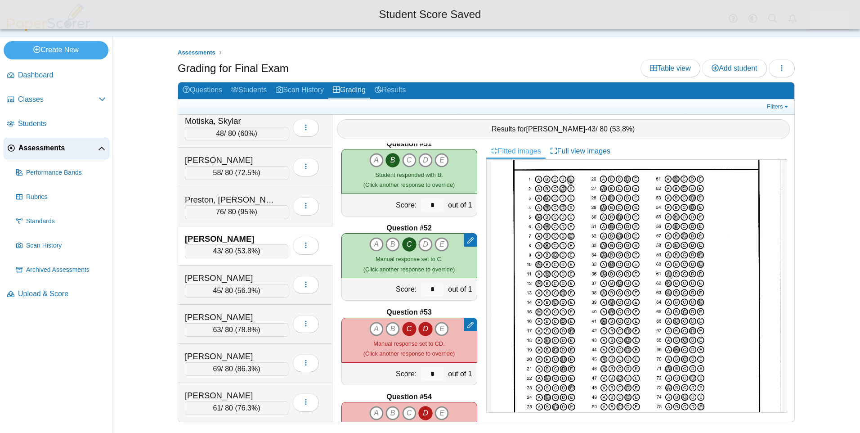
click at [409, 326] on icon "C" at bounding box center [409, 329] width 14 height 14
type input "*"
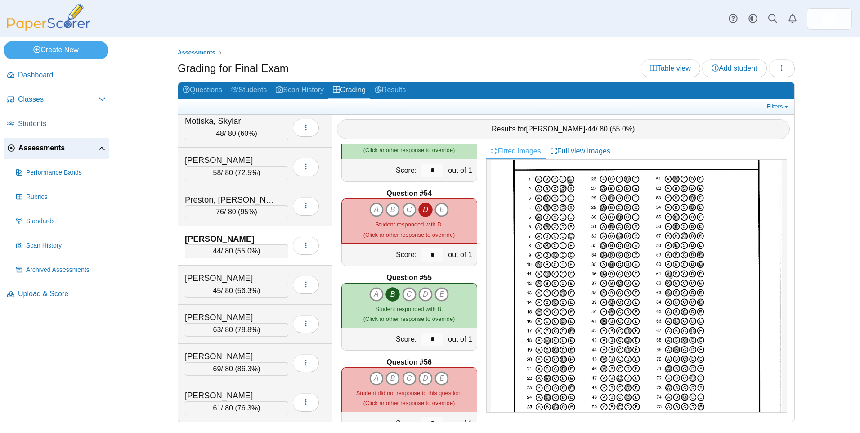
scroll to position [4545, 0]
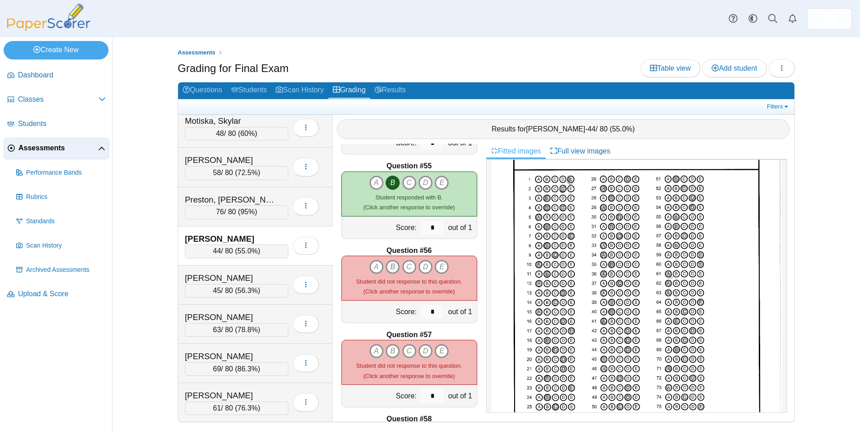
click at [390, 266] on icon "B" at bounding box center [393, 267] width 14 height 14
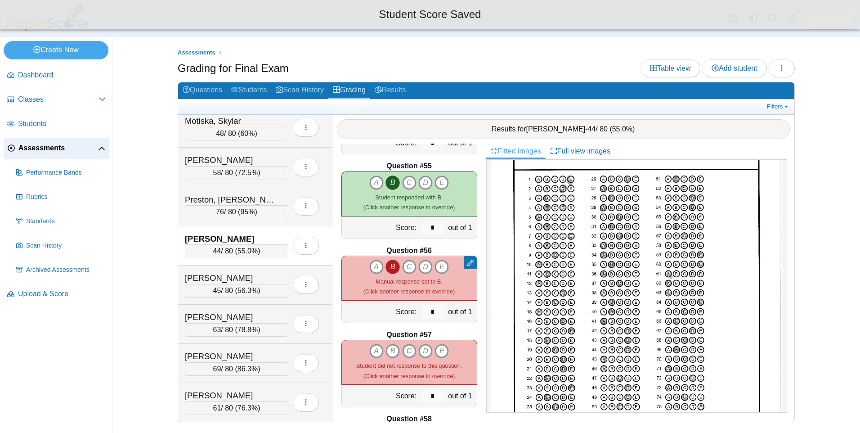
click at [406, 351] on icon "C" at bounding box center [409, 351] width 14 height 14
type input "*"
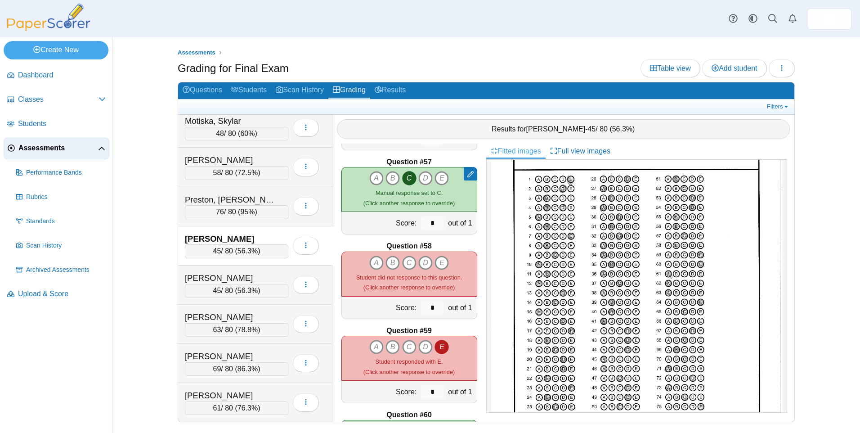
scroll to position [4725, 0]
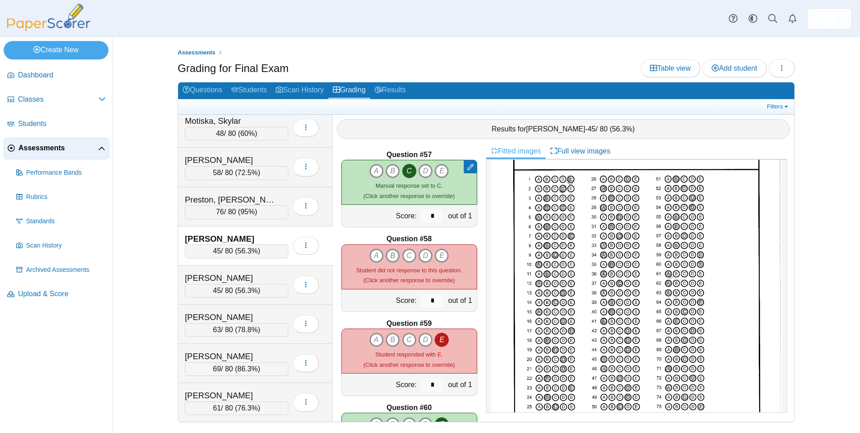
click at [390, 255] on icon "B" at bounding box center [393, 255] width 14 height 14
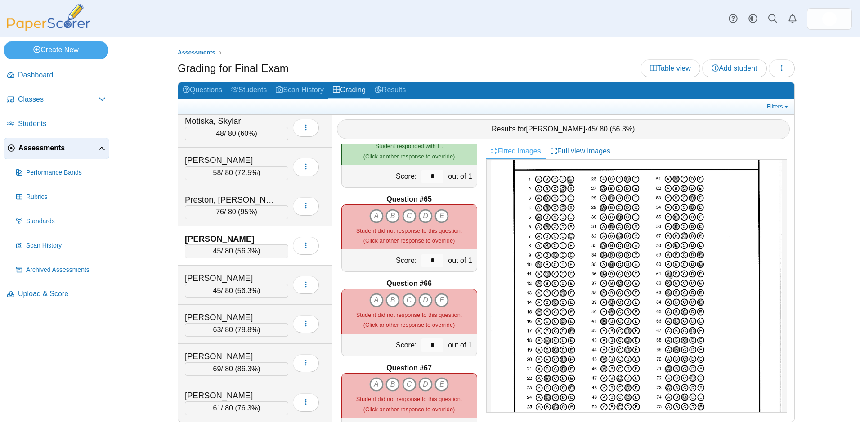
scroll to position [5400, 0]
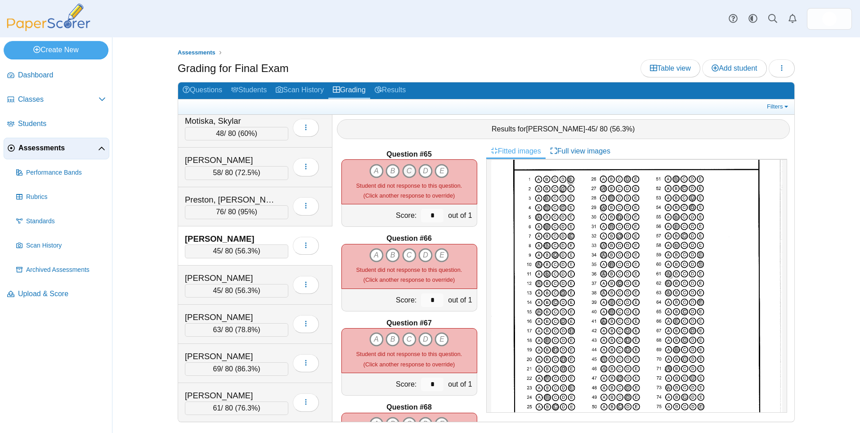
click at [405, 172] on icon "C" at bounding box center [409, 171] width 14 height 14
type input "*"
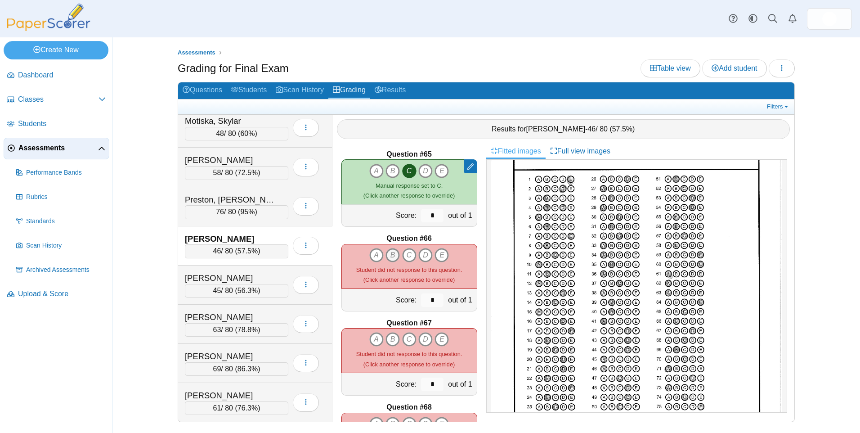
click at [392, 253] on icon "B" at bounding box center [393, 255] width 14 height 14
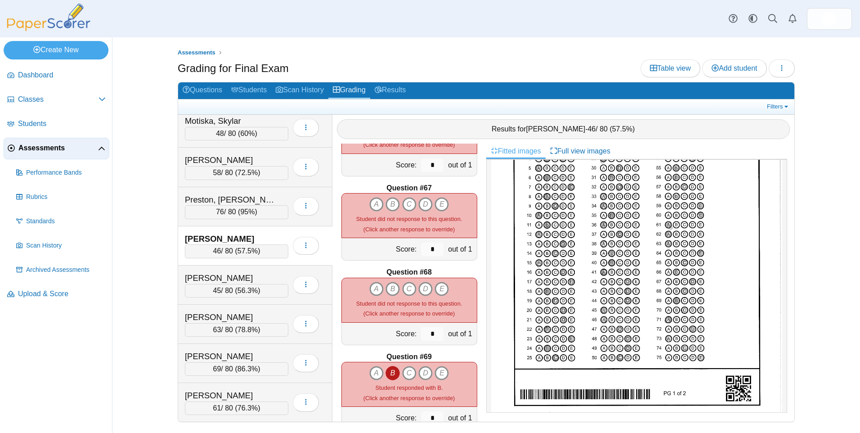
scroll to position [116, 0]
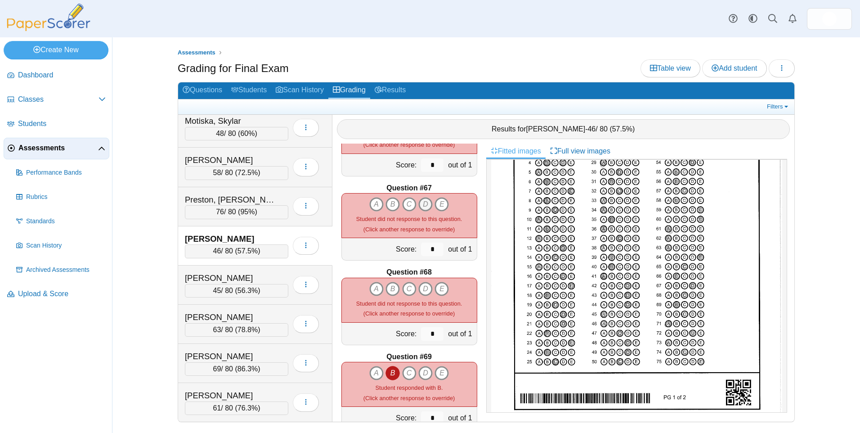
click at [421, 201] on icon "D" at bounding box center [425, 204] width 14 height 14
type input "*"
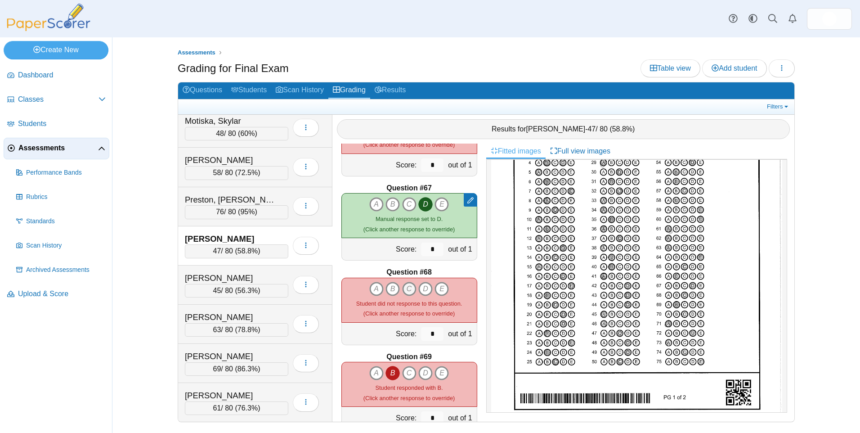
click at [406, 288] on icon "C" at bounding box center [409, 289] width 14 height 14
type input "*"
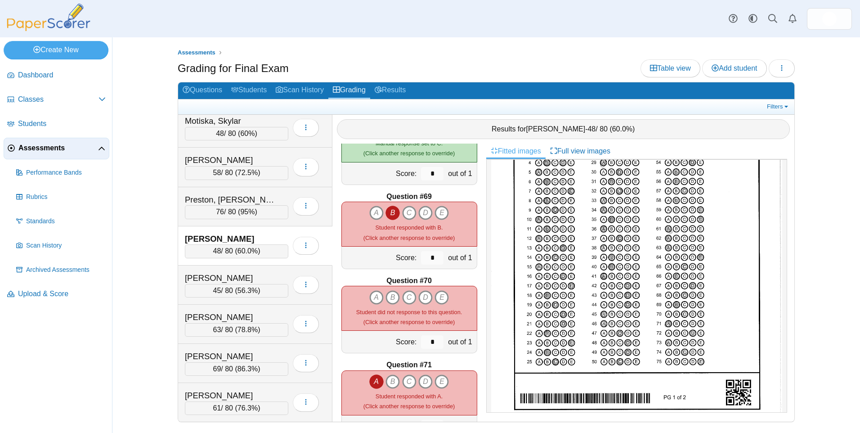
scroll to position [5715, 0]
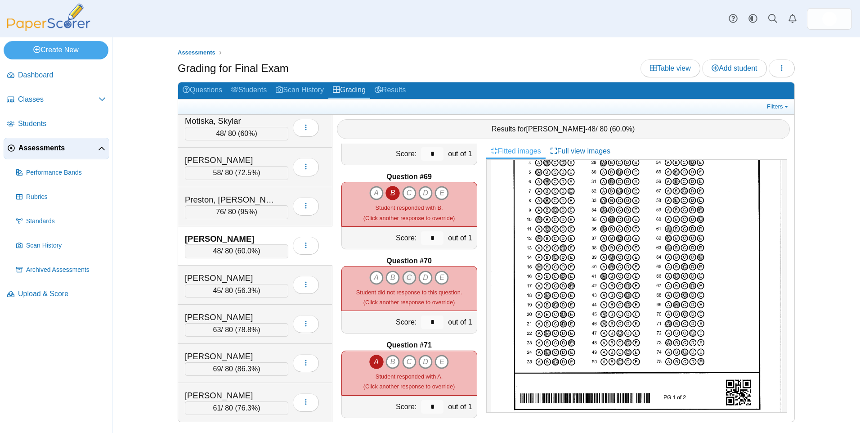
click at [408, 276] on icon "C" at bounding box center [409, 277] width 14 height 14
type input "*"
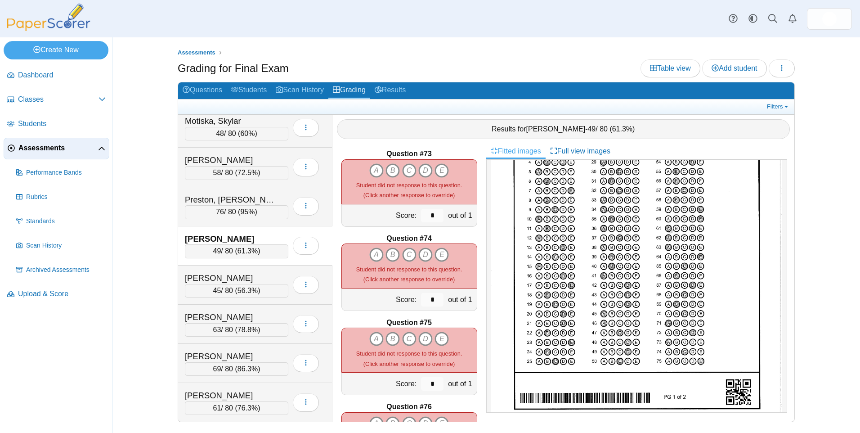
scroll to position [116, 0]
click at [373, 167] on icon "A" at bounding box center [376, 170] width 14 height 14
click at [407, 254] on icon "C" at bounding box center [409, 254] width 14 height 14
click at [438, 340] on icon "E" at bounding box center [442, 339] width 14 height 14
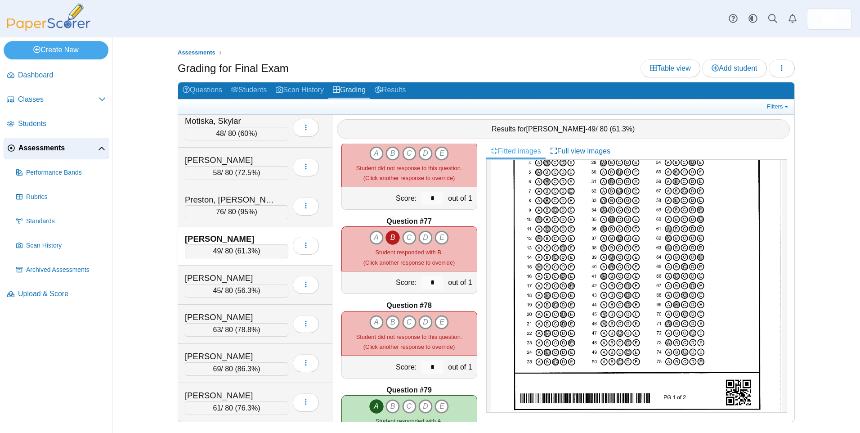
scroll to position [6300, 0]
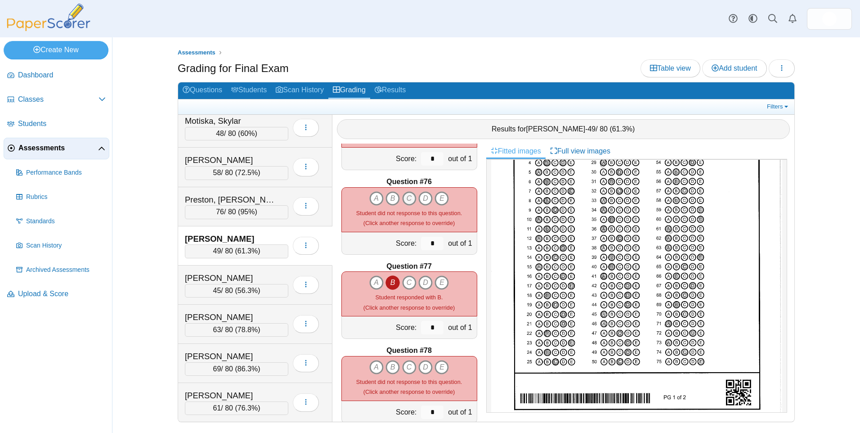
click at [404, 195] on icon "C" at bounding box center [409, 198] width 14 height 14
type input "*"
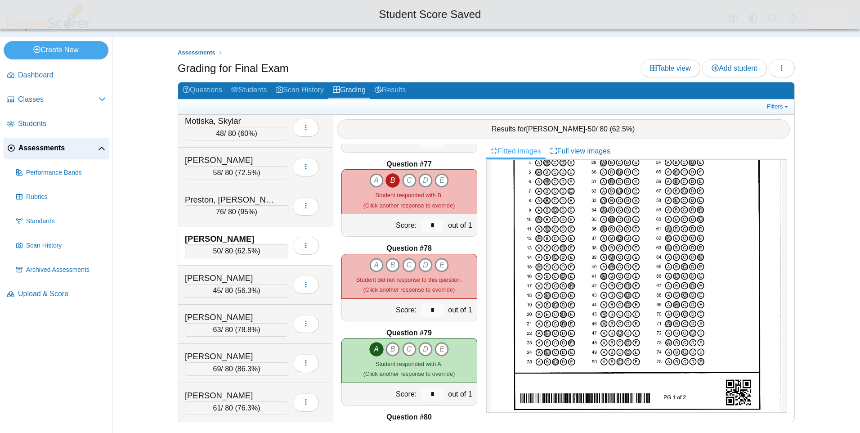
scroll to position [6480, 0]
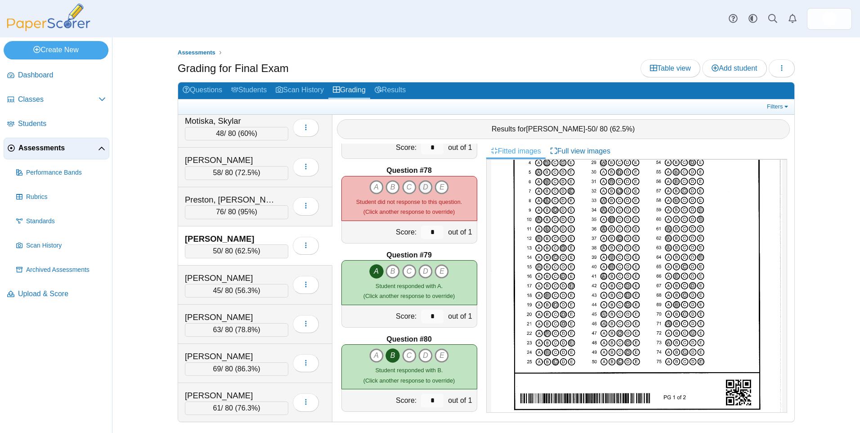
click at [420, 184] on icon "D" at bounding box center [425, 187] width 14 height 14
type input "*"
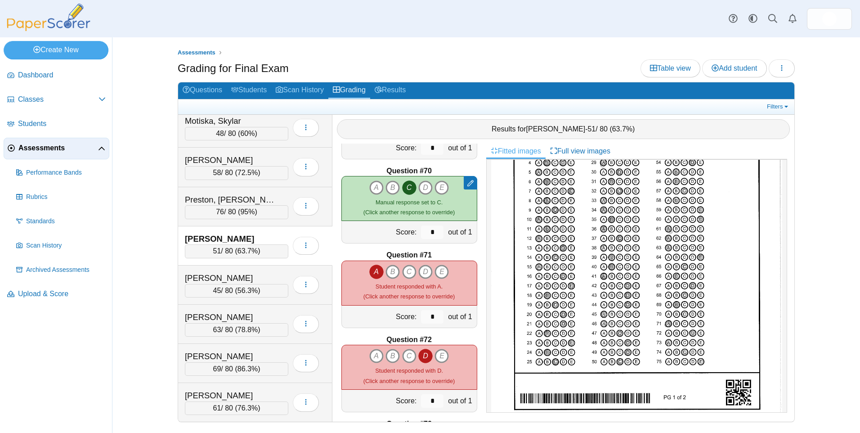
scroll to position [5850, 0]
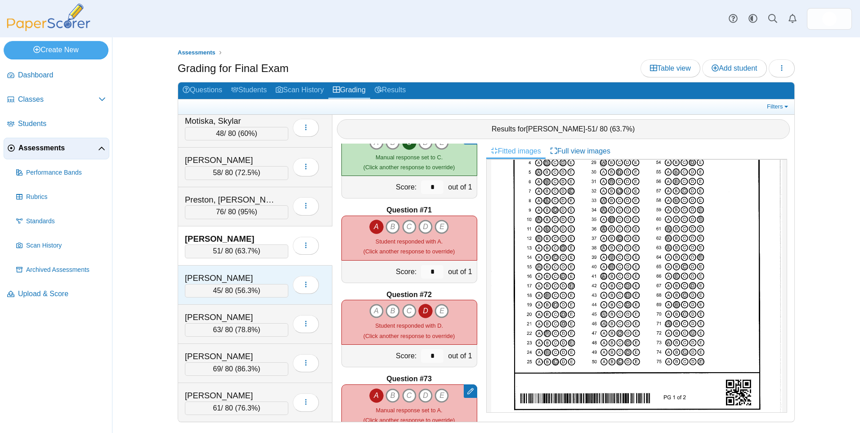
click at [286, 272] on div "Rose-Dewil, Nitai" at bounding box center [236, 278] width 103 height 12
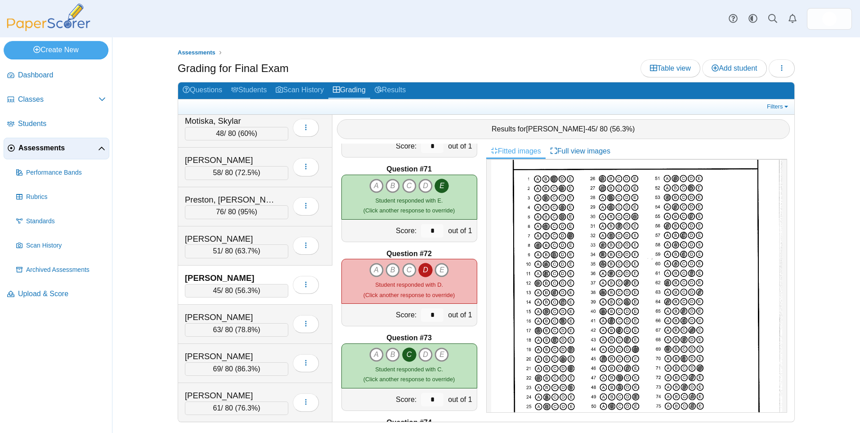
scroll to position [5895, 0]
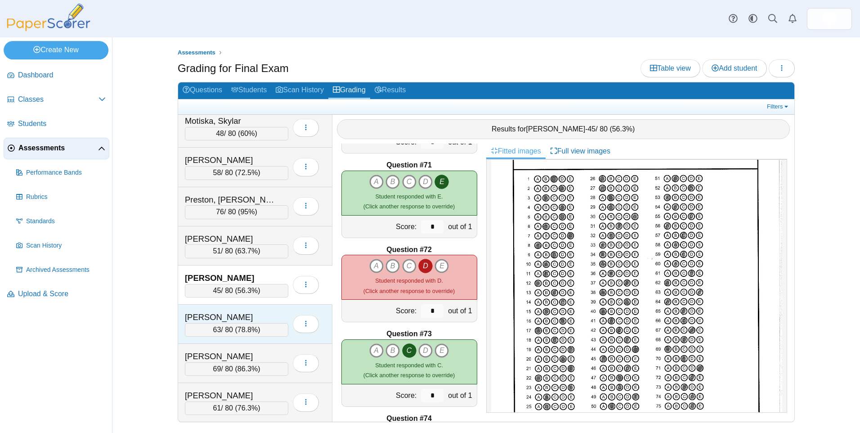
click at [277, 313] on div "Vega, Emily" at bounding box center [236, 317] width 103 height 12
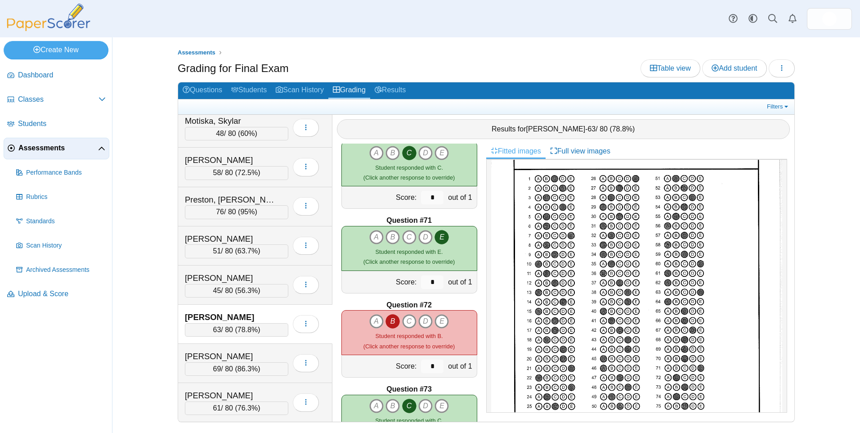
scroll to position [5850, 0]
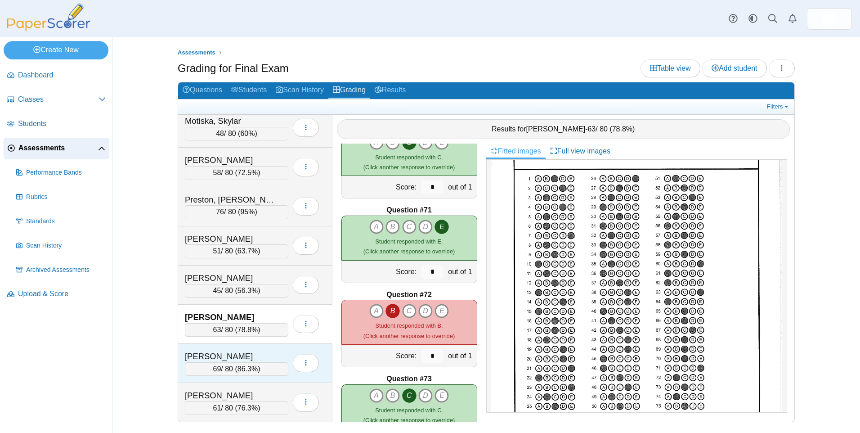
click at [265, 352] on div "Vogin, Ben" at bounding box center [230, 357] width 90 height 12
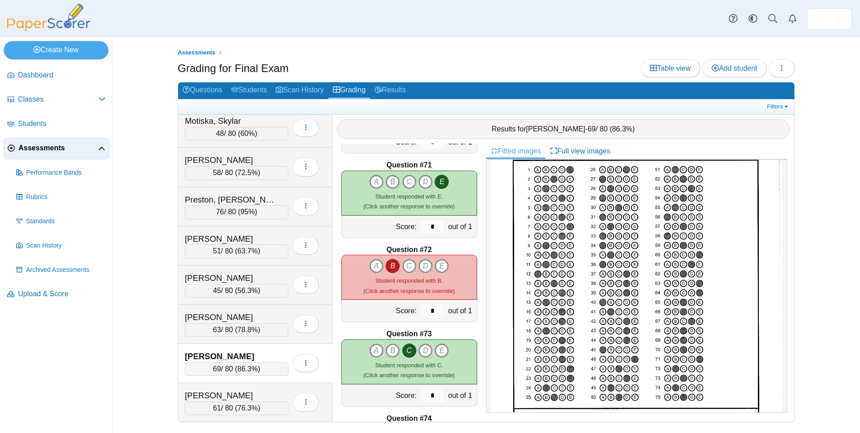
scroll to position [6075, 0]
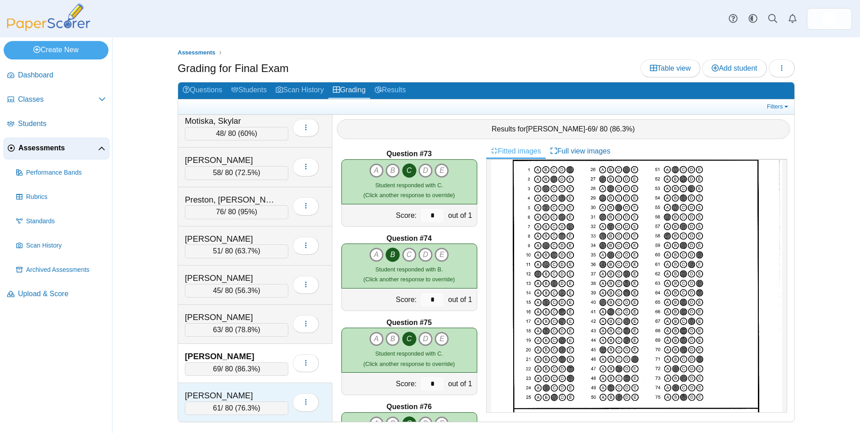
click at [278, 393] on div "Zasimovich, Vladimir" at bounding box center [236, 396] width 103 height 12
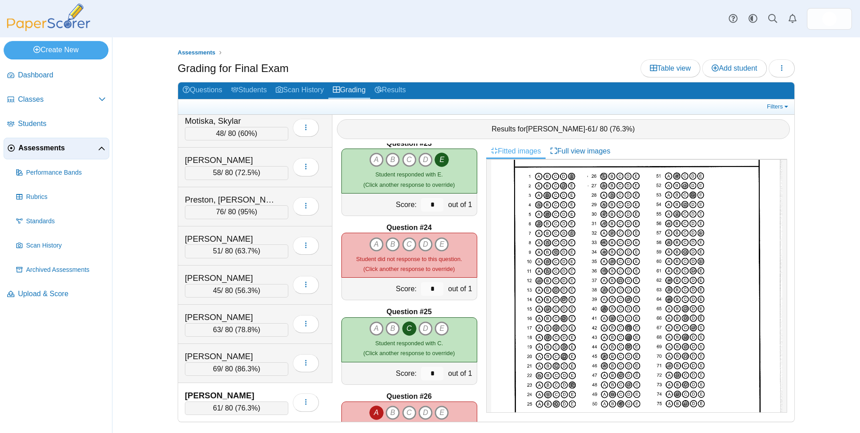
scroll to position [1890, 0]
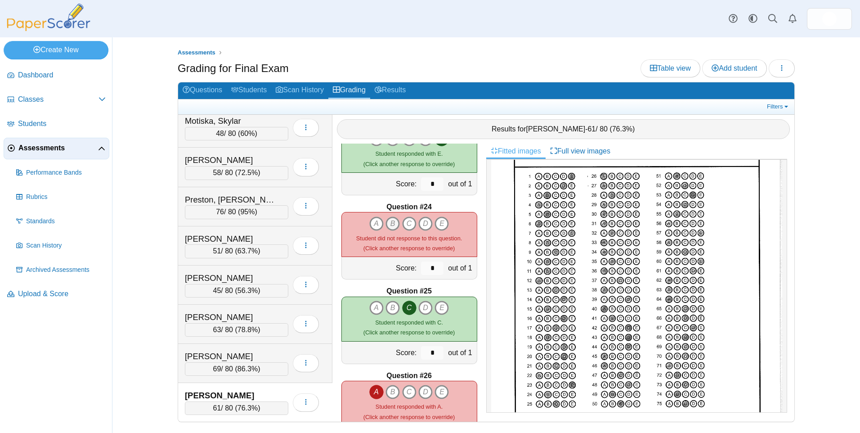
click at [390, 221] on icon "B" at bounding box center [393, 223] width 14 height 14
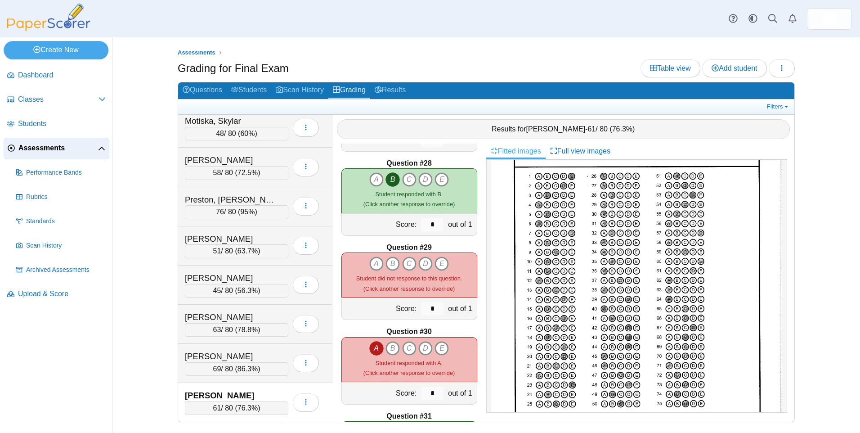
scroll to position [2295, 0]
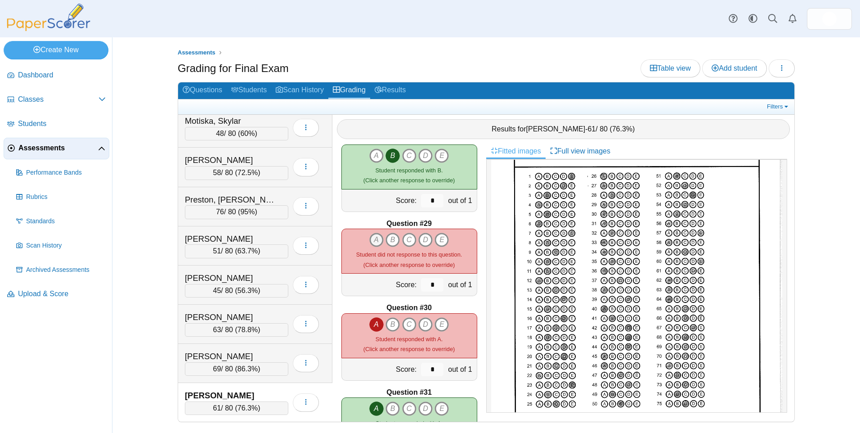
click at [374, 237] on icon "A" at bounding box center [376, 240] width 14 height 14
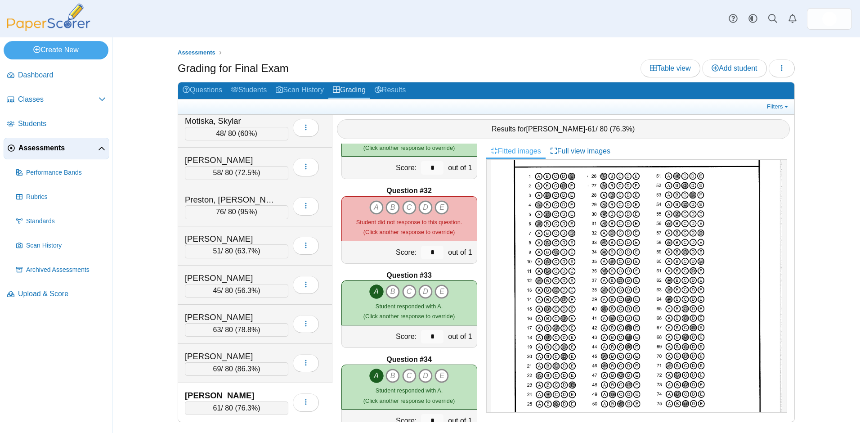
scroll to position [2565, 0]
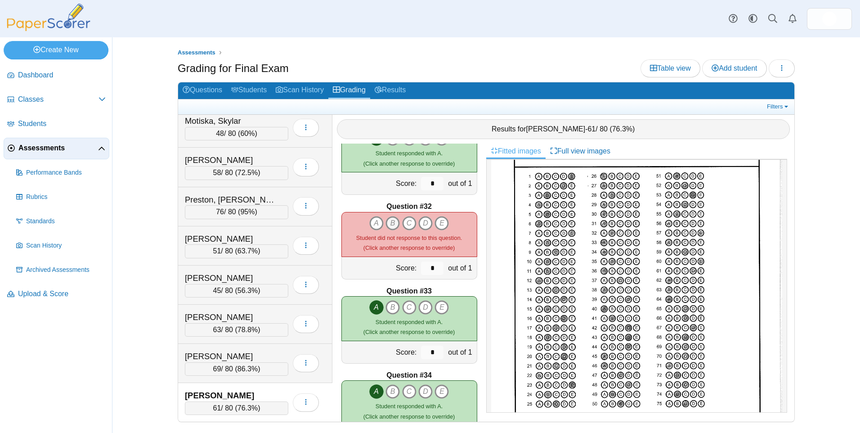
click at [389, 220] on icon "B" at bounding box center [393, 223] width 14 height 14
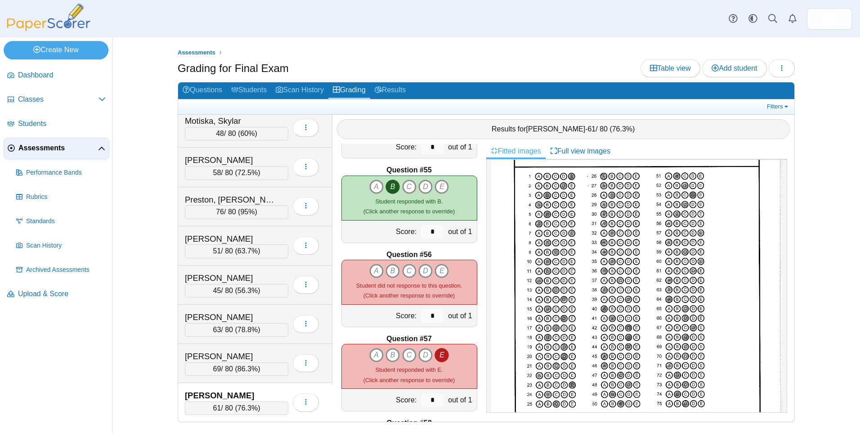
scroll to position [4545, 0]
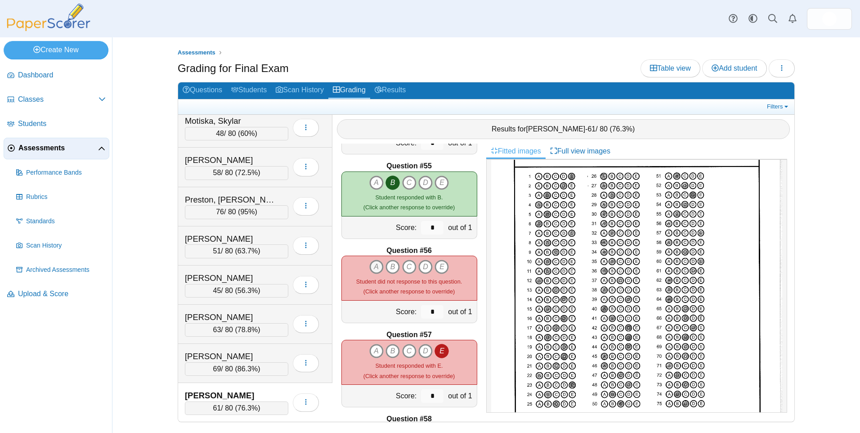
click at [373, 265] on icon "A" at bounding box center [376, 267] width 14 height 14
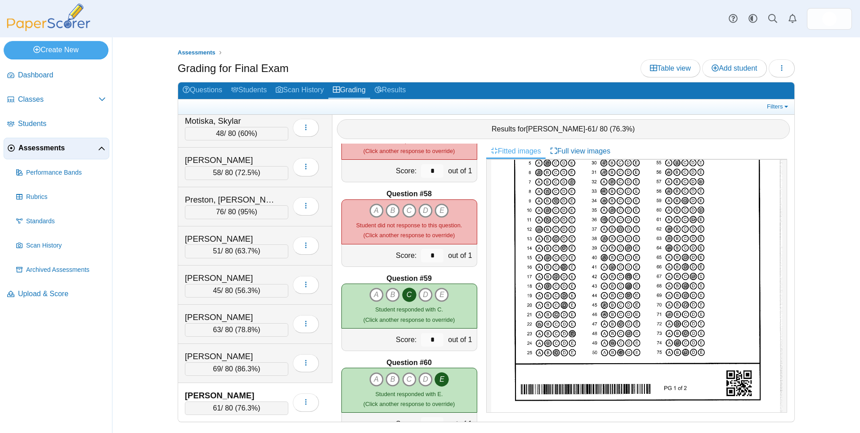
scroll to position [119, 0]
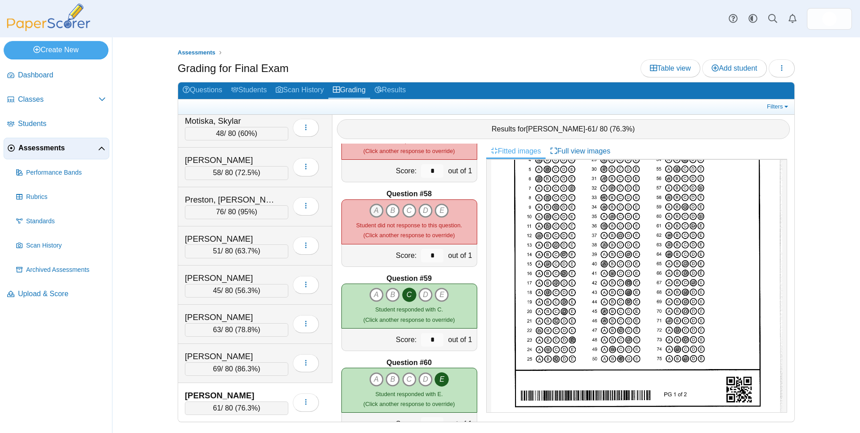
click at [372, 209] on icon "A" at bounding box center [376, 210] width 14 height 14
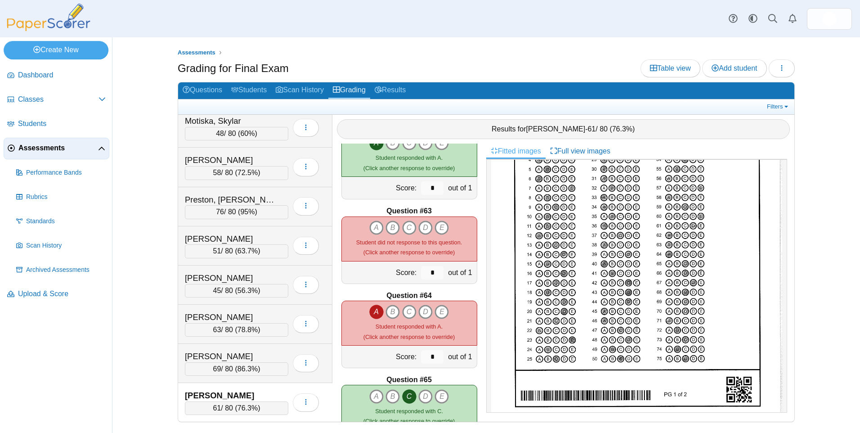
scroll to position [5175, 0]
click at [376, 226] on icon "A" at bounding box center [376, 227] width 14 height 14
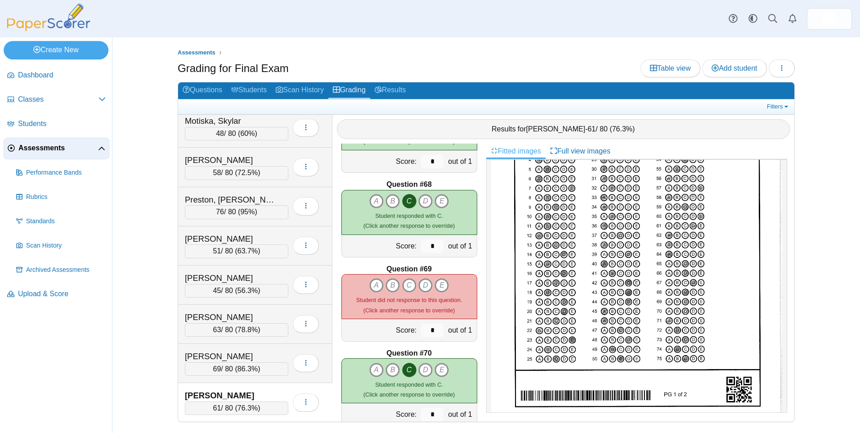
scroll to position [5625, 0]
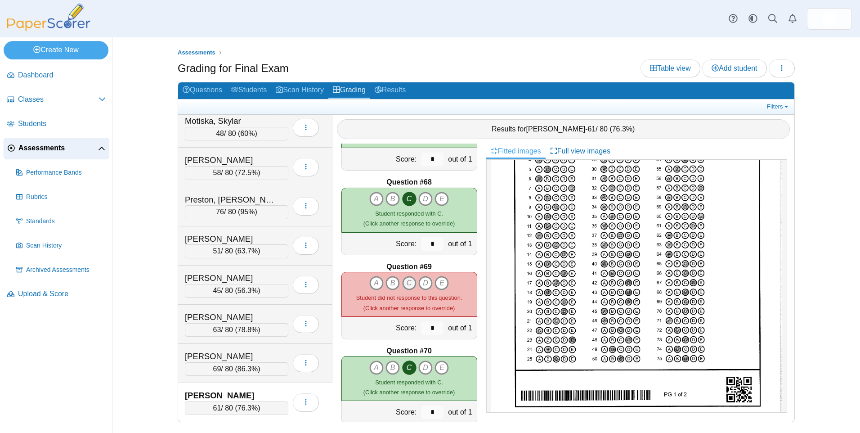
click at [406, 283] on icon "C" at bounding box center [409, 283] width 14 height 14
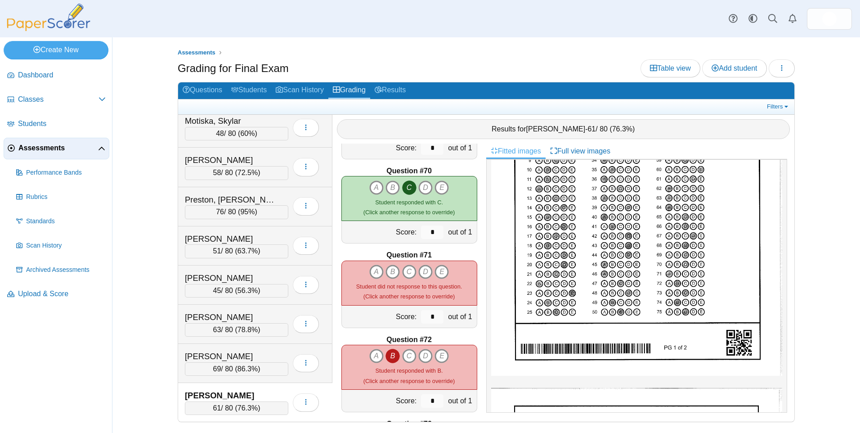
scroll to position [164, 0]
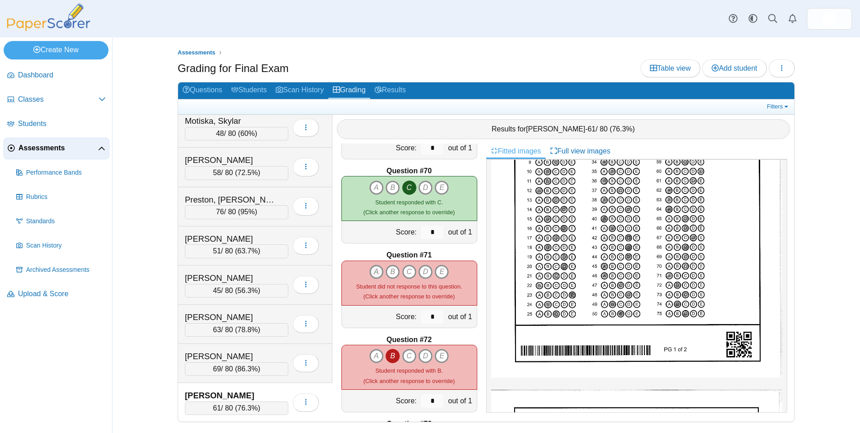
click at [371, 269] on icon "A" at bounding box center [376, 272] width 14 height 14
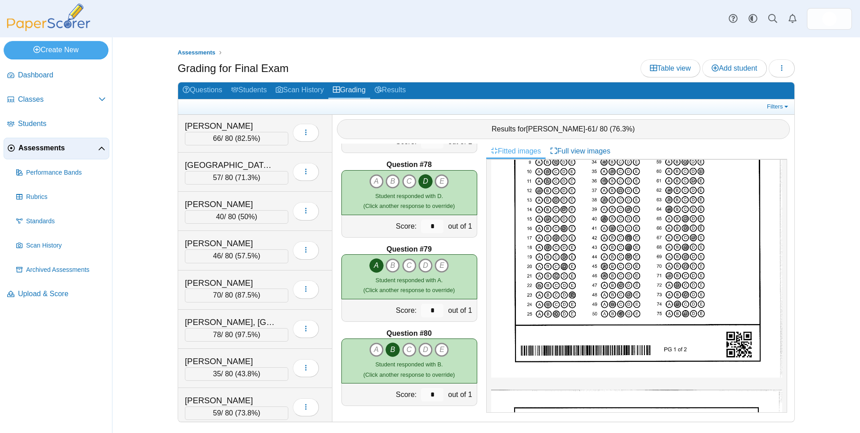
scroll to position [0, 0]
click at [255, 122] on div "Anorga, Luciana" at bounding box center [230, 127] width 90 height 12
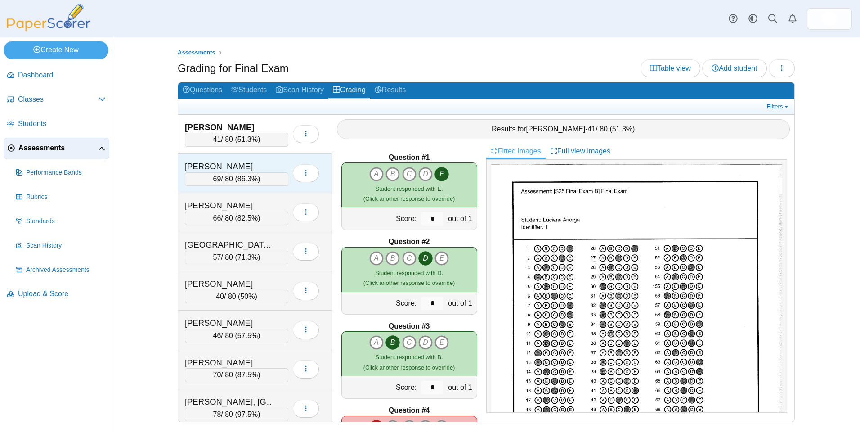
click at [249, 161] on div "Braun, Emma" at bounding box center [230, 167] width 90 height 12
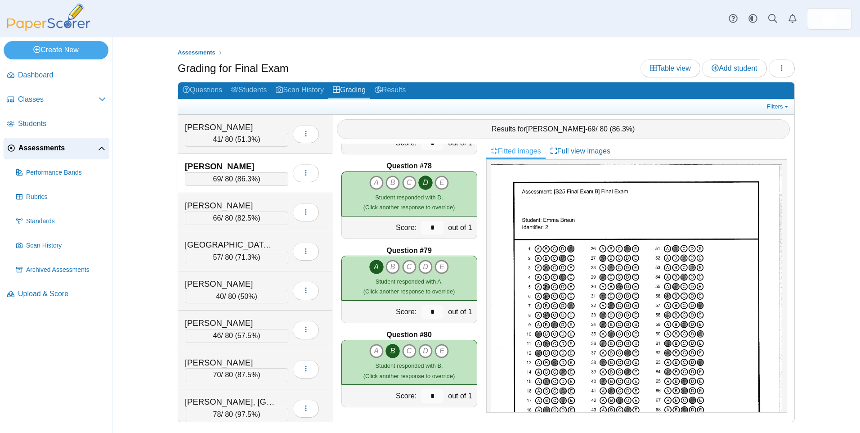
scroll to position [6485, 0]
click at [219, 199] on div "Cabezas, Danielle 66 / 80 ( 82.5% ) Loading…" at bounding box center [255, 212] width 154 height 39
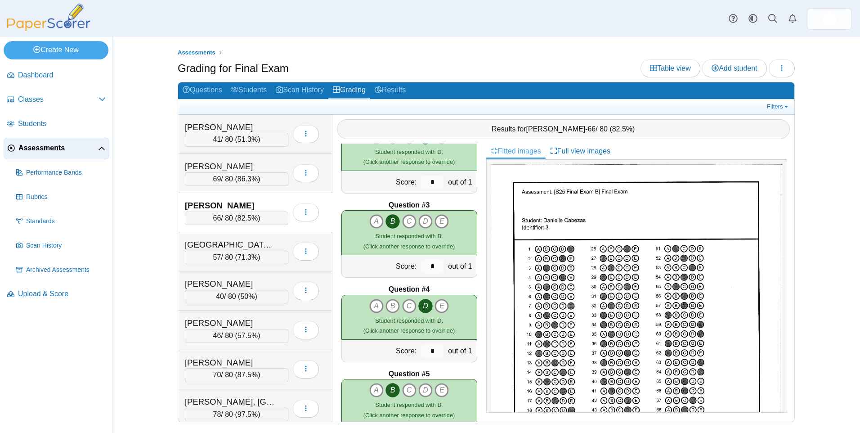
scroll to position [0, 0]
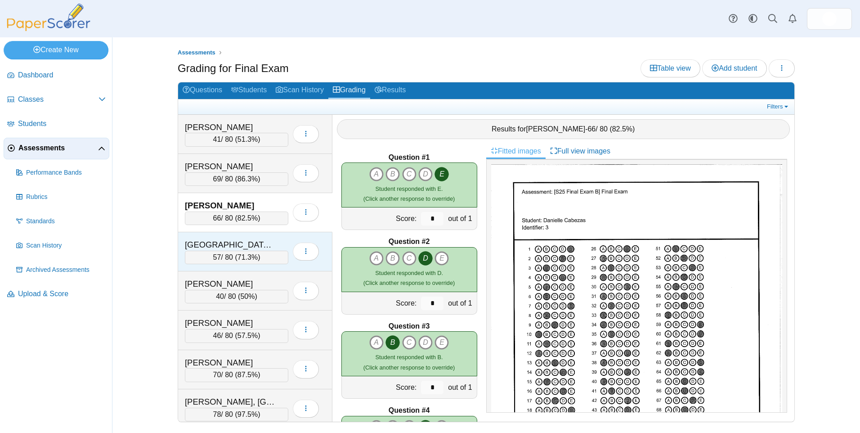
click at [252, 247] on div "Dallas, Malia" at bounding box center [230, 245] width 90 height 12
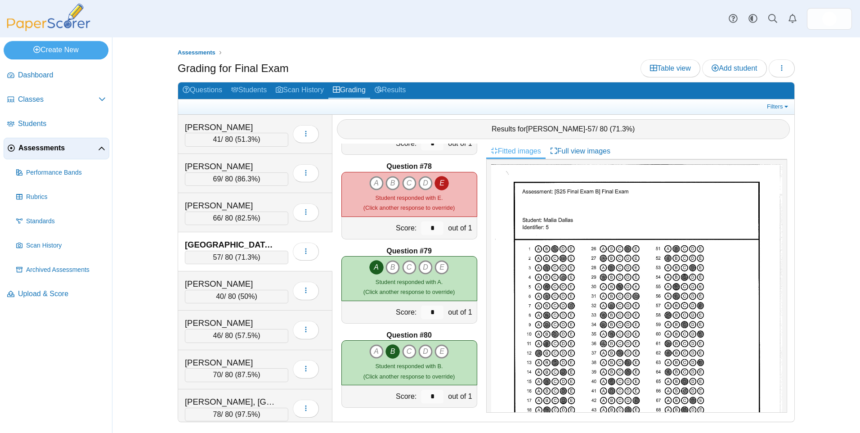
scroll to position [6485, 0]
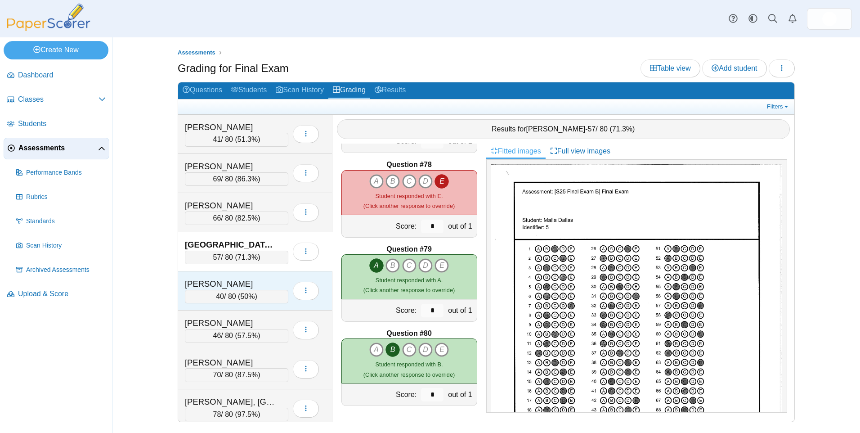
click at [273, 277] on div "Espinosa, Logan 40 / 80 ( 50% ) Loading…" at bounding box center [255, 290] width 154 height 39
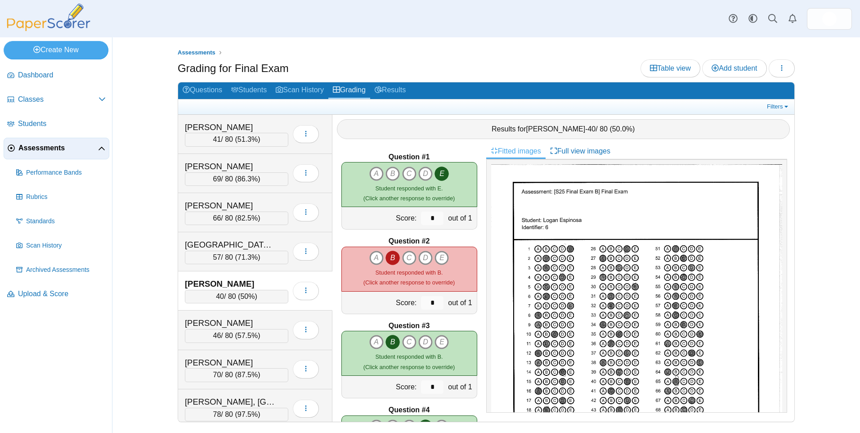
scroll to position [0, 0]
click at [231, 318] on div "Fox, Helena" at bounding box center [230, 323] width 90 height 12
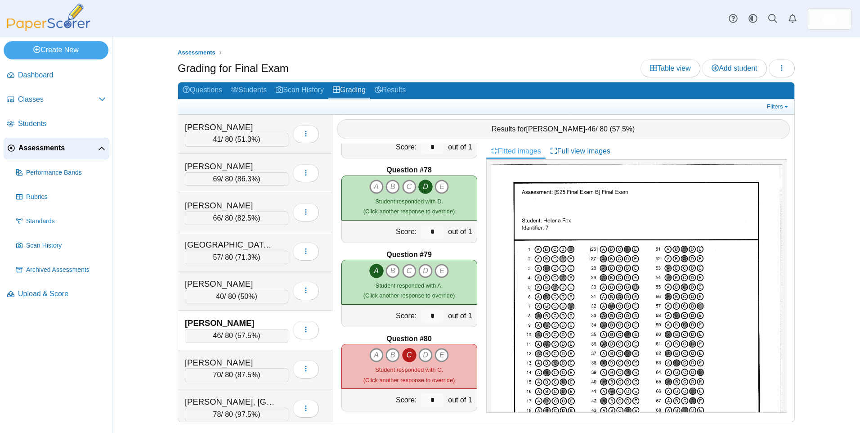
scroll to position [6485, 0]
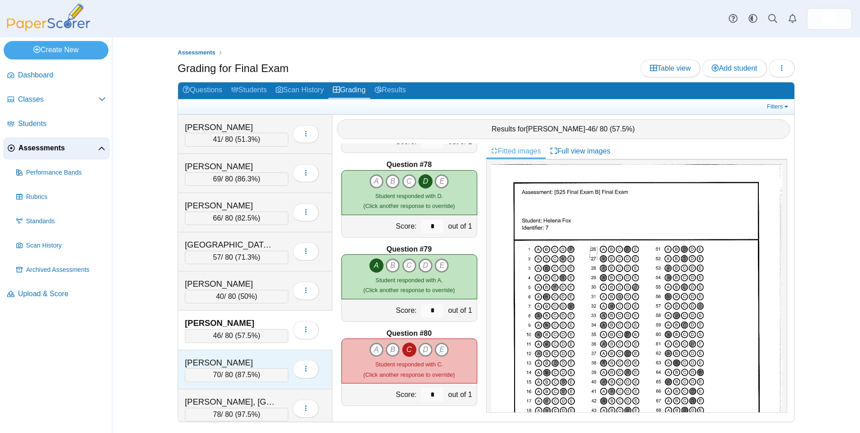
click at [269, 362] on div "Gilbert, Nathaniel" at bounding box center [230, 363] width 90 height 12
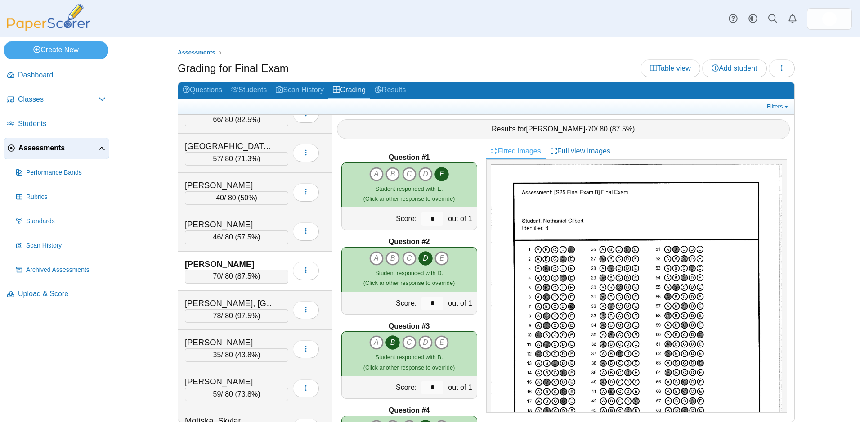
scroll to position [225, 0]
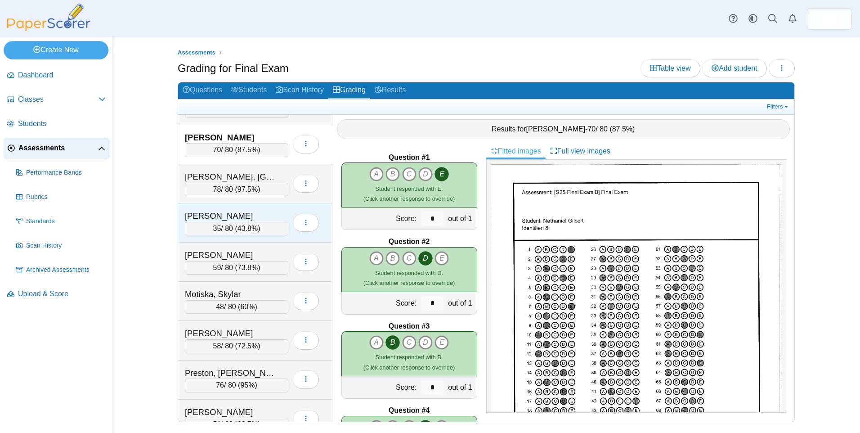
click at [247, 218] on div "Kieszek, Taylor" at bounding box center [230, 216] width 90 height 12
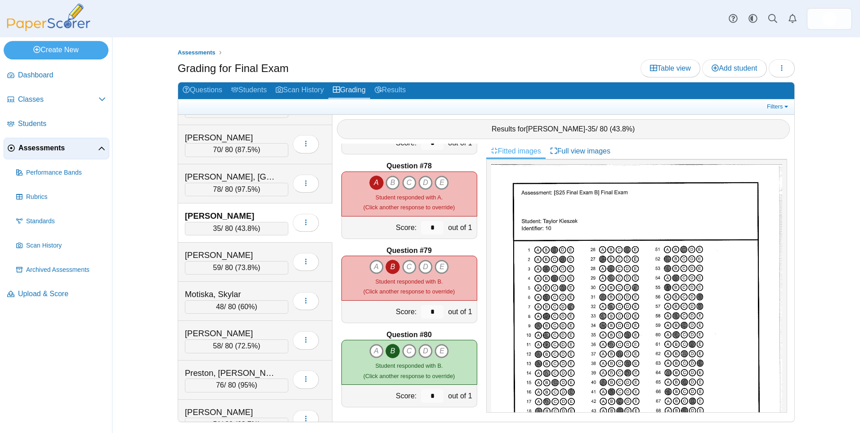
scroll to position [6485, 0]
click at [236, 252] on div "Morales, Alejandra" at bounding box center [230, 255] width 90 height 12
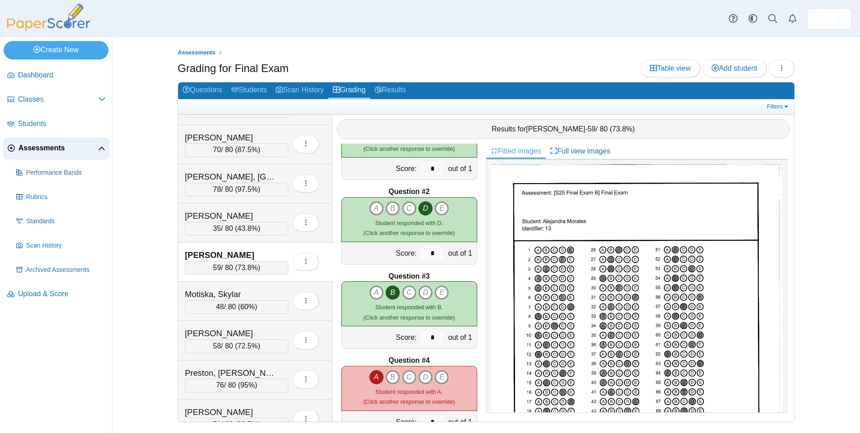
scroll to position [0, 0]
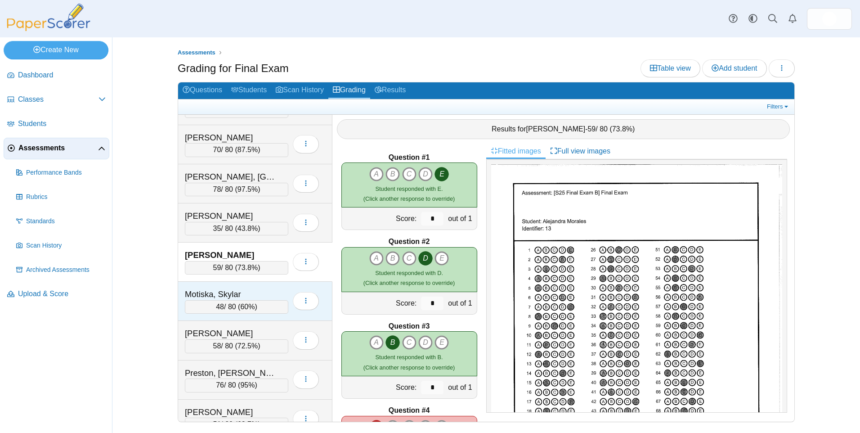
click at [248, 295] on div "Motiska, Skylar" at bounding box center [230, 294] width 90 height 12
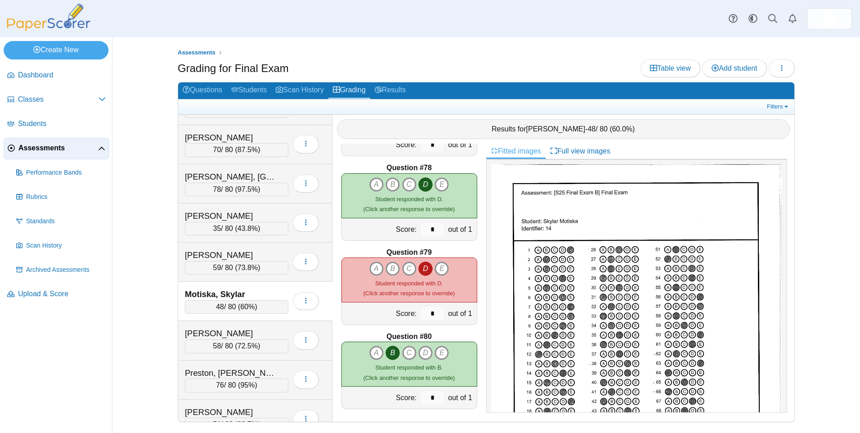
scroll to position [6485, 0]
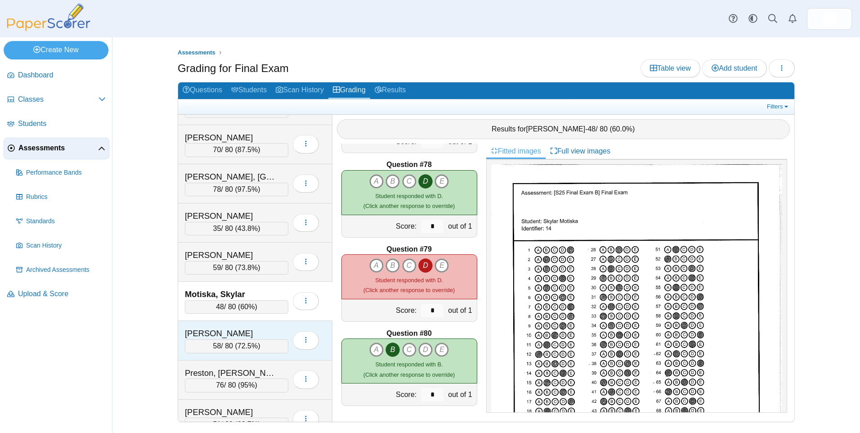
click at [262, 340] on div "58 / 80 ( 72.5% )" at bounding box center [236, 345] width 103 height 13
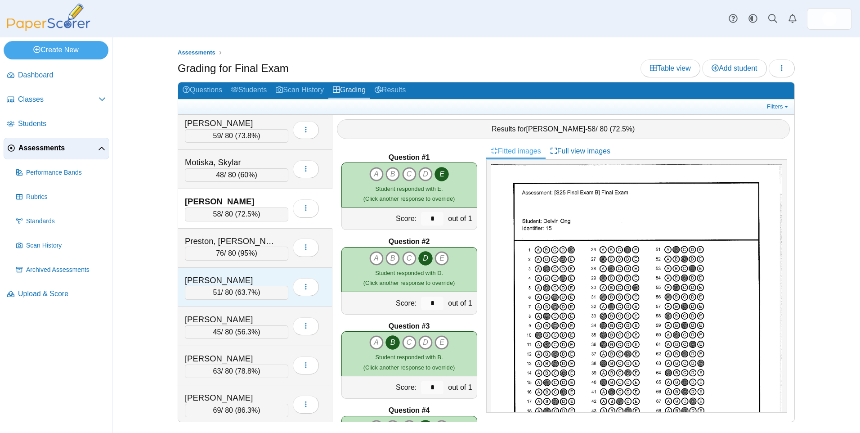
scroll to position [360, 0]
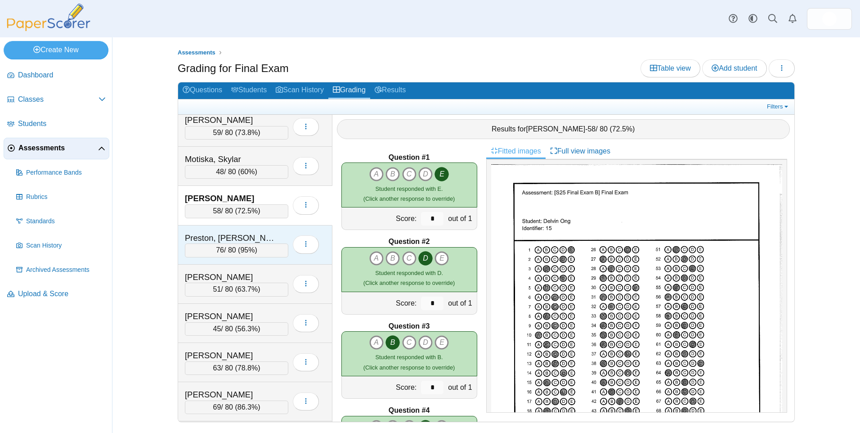
click at [267, 240] on div "Preston, Crall" at bounding box center [230, 238] width 90 height 12
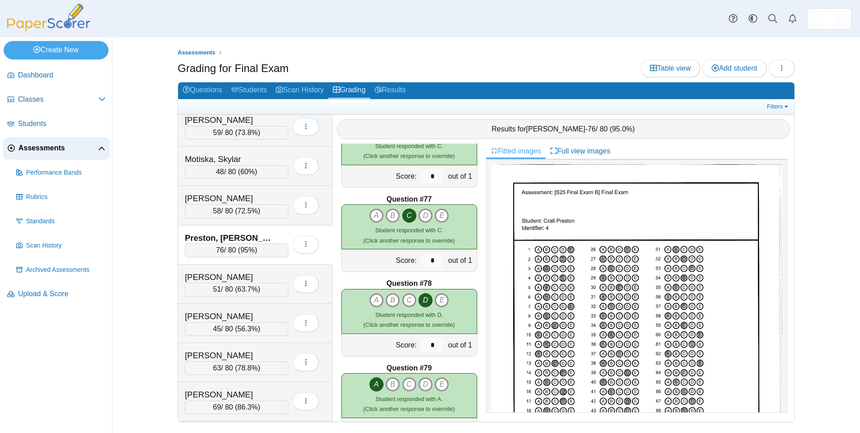
scroll to position [6485, 0]
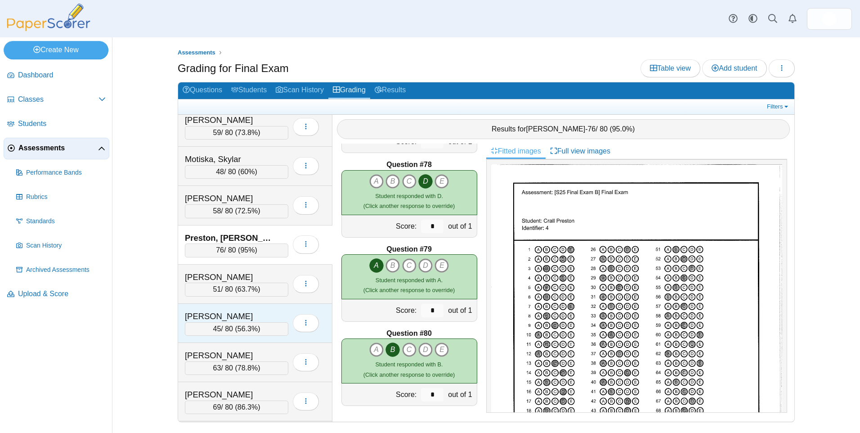
click at [265, 315] on div "Rose-Dewil, Nitai" at bounding box center [230, 316] width 90 height 12
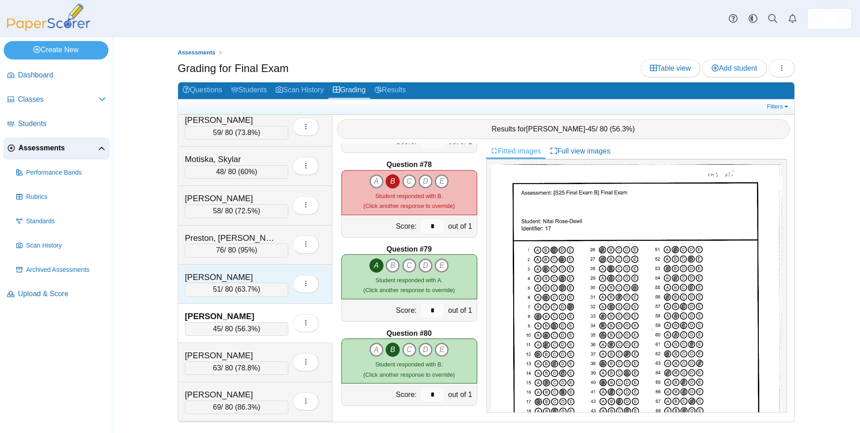
click at [257, 275] on div "Ramirez, Maria" at bounding box center [230, 277] width 90 height 12
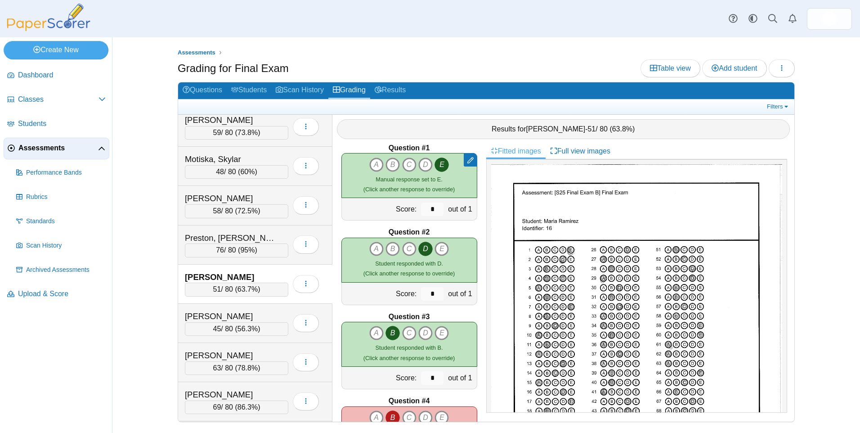
scroll to position [0, 0]
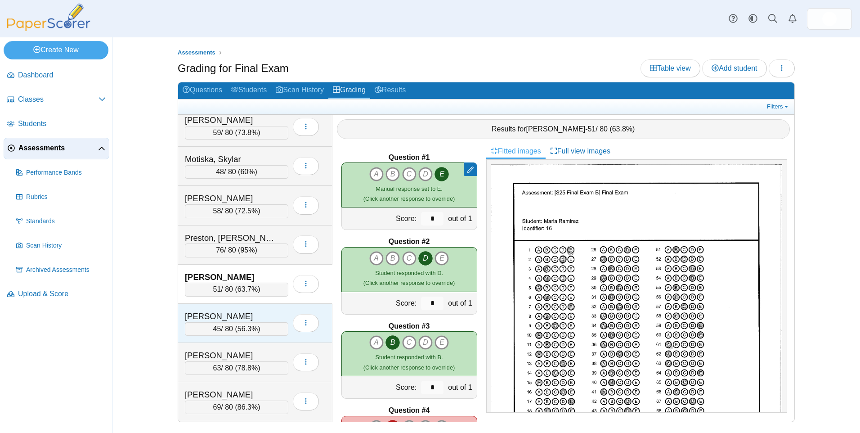
click at [263, 317] on div "Rose-Dewil, Nitai" at bounding box center [230, 316] width 90 height 12
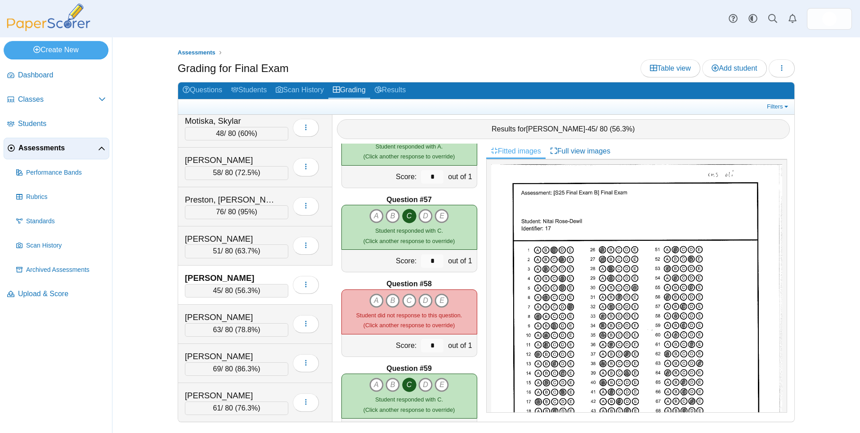
scroll to position [45, 0]
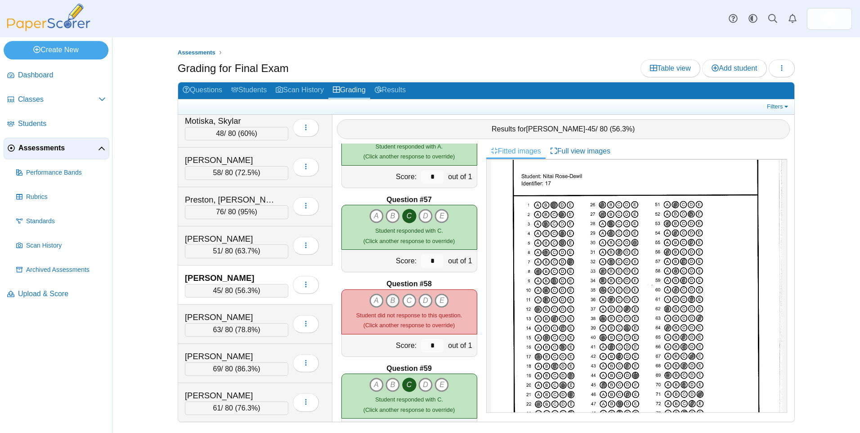
click at [391, 298] on icon "B" at bounding box center [393, 300] width 14 height 14
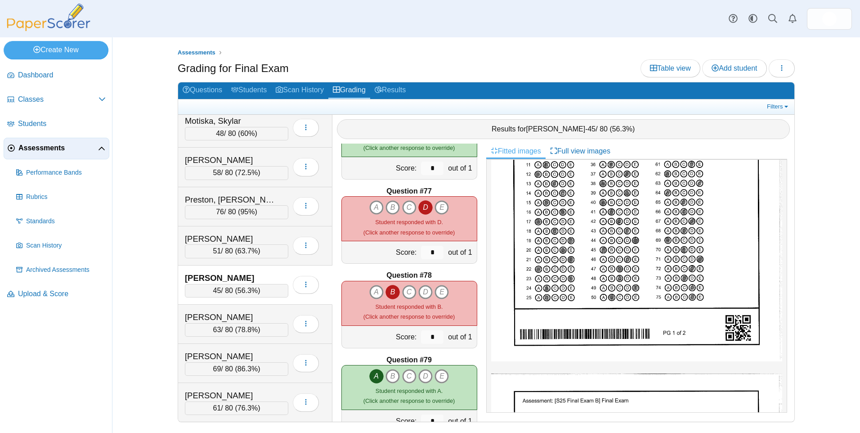
scroll to position [6485, 0]
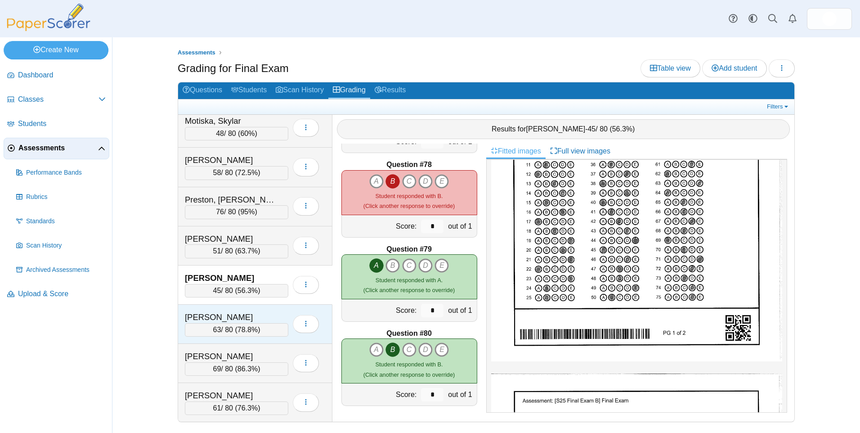
click at [239, 315] on div "Vega, Emily" at bounding box center [230, 317] width 90 height 12
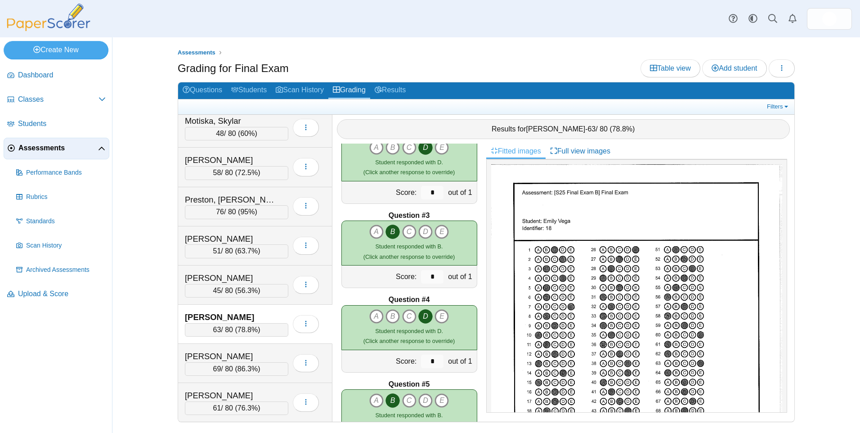
scroll to position [0, 0]
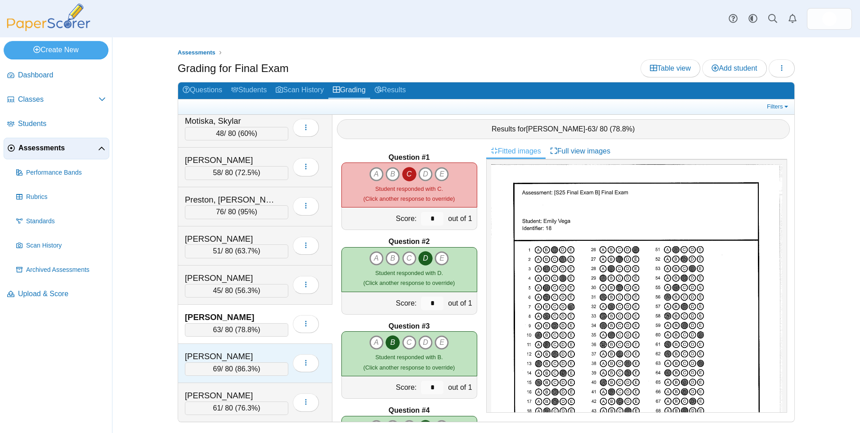
click at [224, 361] on div "Vogin, Ben" at bounding box center [230, 357] width 90 height 12
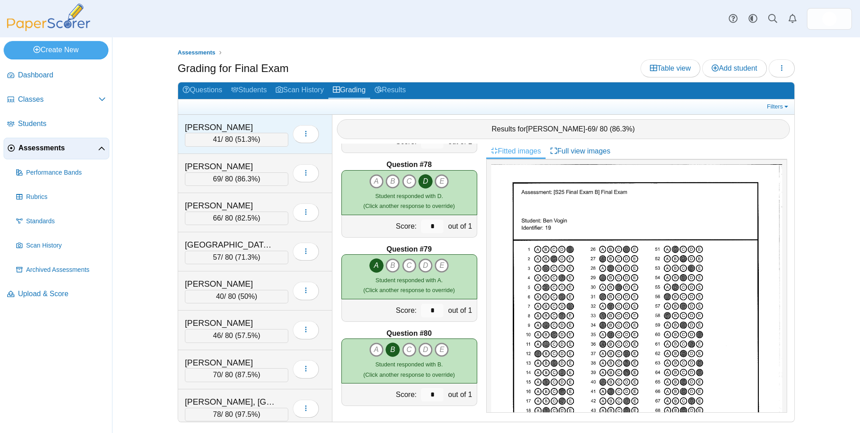
click at [217, 127] on div "Anorga, Luciana" at bounding box center [230, 127] width 90 height 12
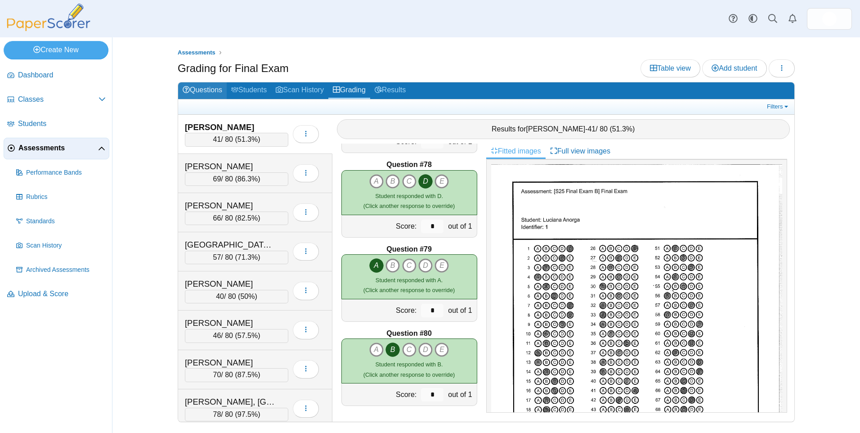
click at [213, 86] on link "Questions" at bounding box center [202, 90] width 49 height 17
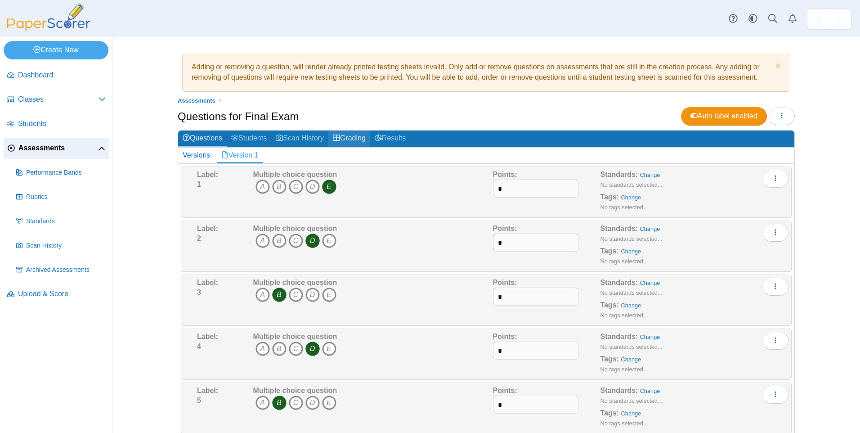
click at [357, 139] on link "Grading" at bounding box center [349, 138] width 42 height 17
